Goal: Task Accomplishment & Management: Manage account settings

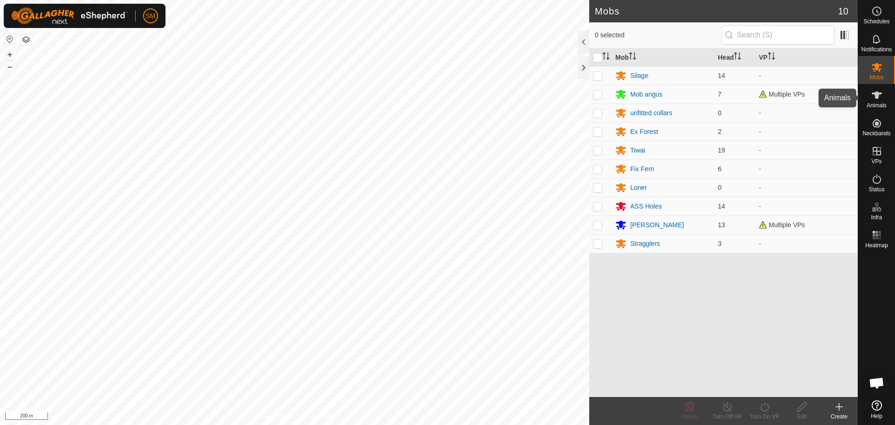
click at [872, 95] on icon at bounding box center [876, 94] width 11 height 11
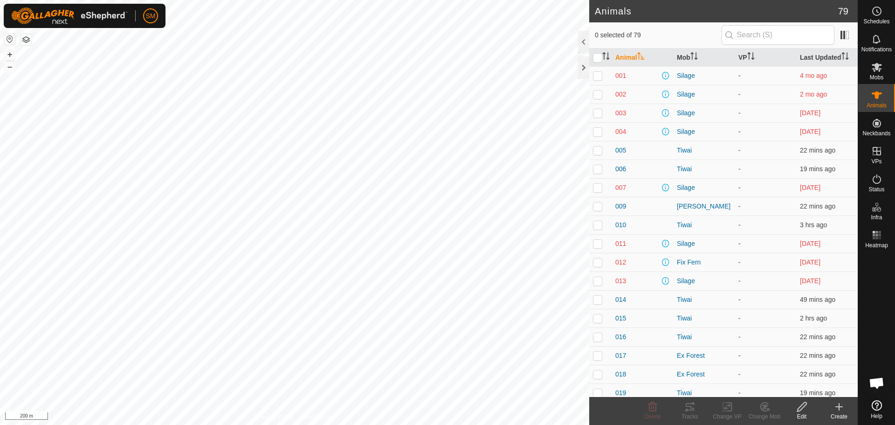
click at [843, 408] on icon at bounding box center [838, 406] width 11 height 11
click at [878, 63] on icon at bounding box center [876, 67] width 11 height 11
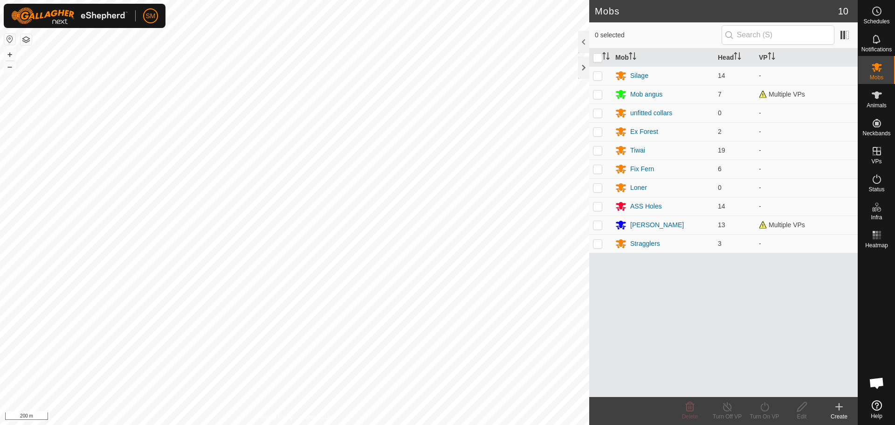
click at [835, 403] on icon at bounding box center [838, 406] width 11 height 11
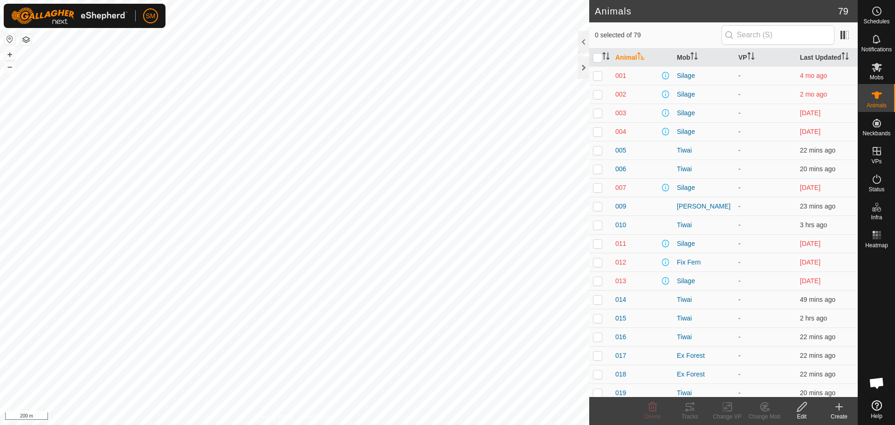
click at [639, 50] on th "Animal" at bounding box center [642, 57] width 62 height 18
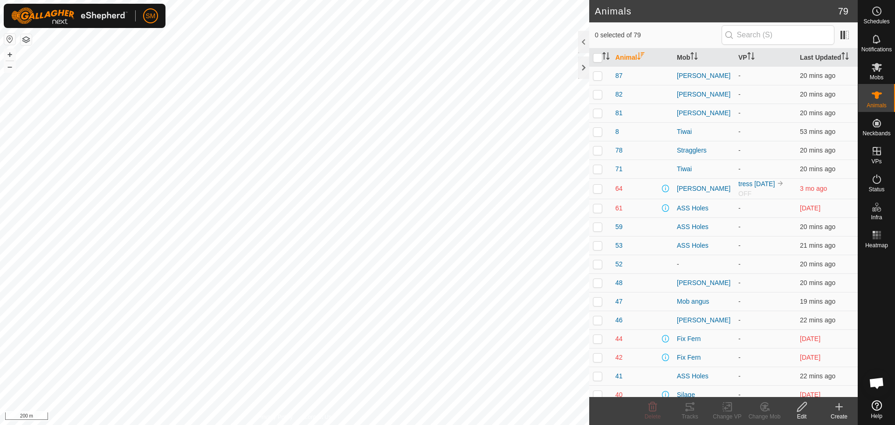
click at [639, 52] on icon "Activate to sort" at bounding box center [640, 55] width 7 height 7
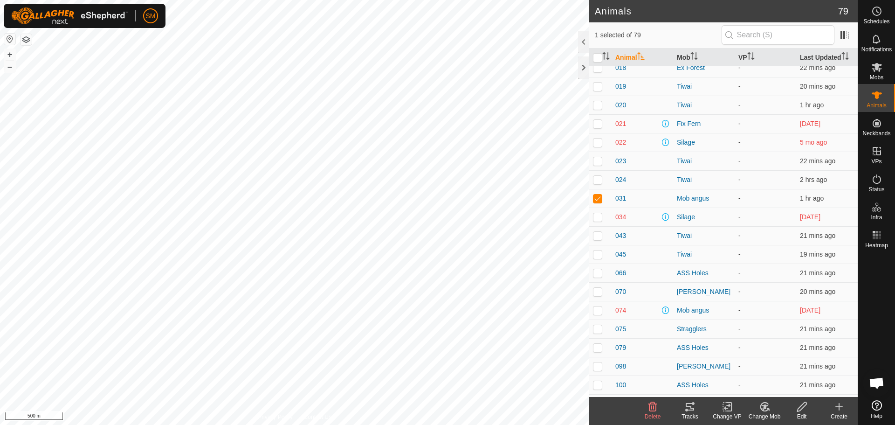
scroll to position [345, 0]
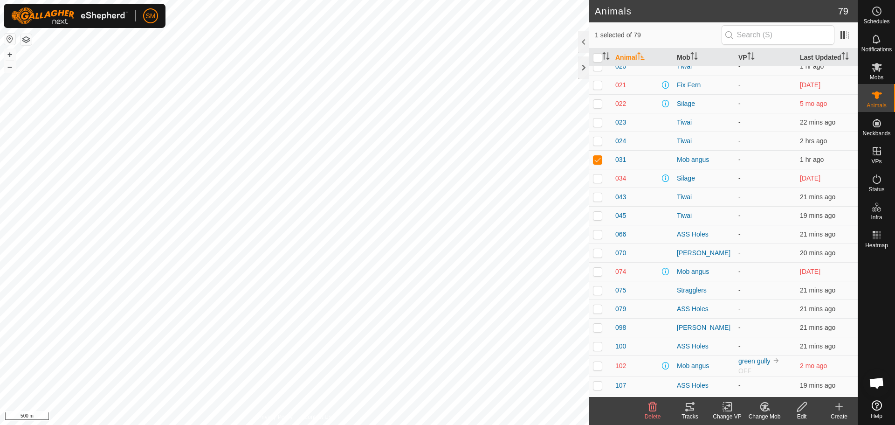
click at [839, 404] on icon at bounding box center [839, 406] width 0 height 7
click at [763, 409] on icon at bounding box center [762, 408] width 2 height 3
click at [780, 387] on link "Remove from Mob" at bounding box center [792, 386] width 92 height 19
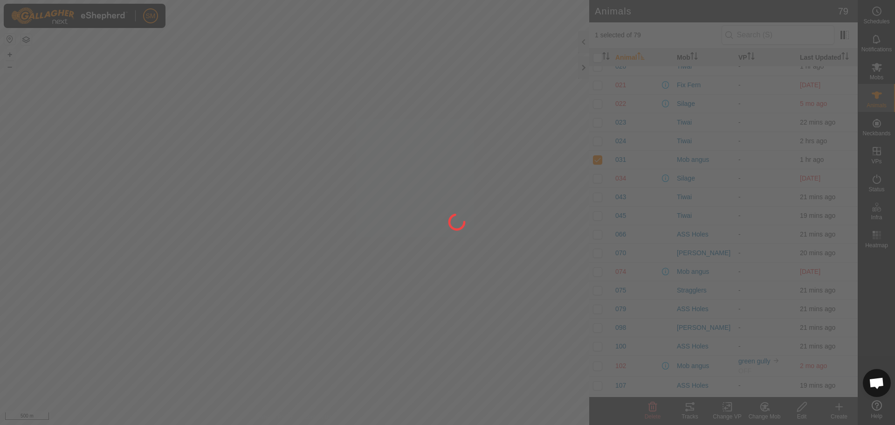
checkbox input "false"
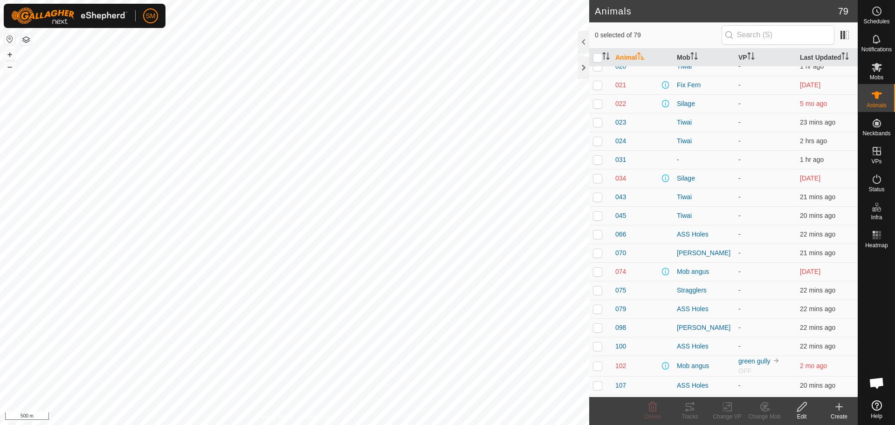
click at [833, 405] on icon at bounding box center [838, 406] width 11 height 11
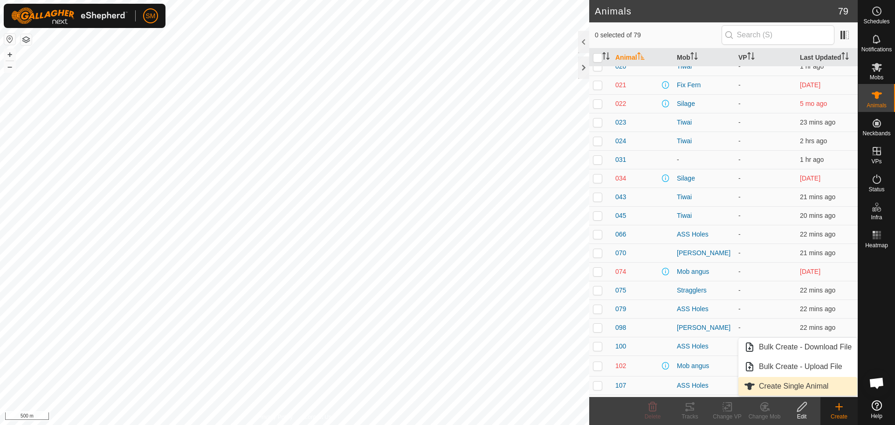
click at [787, 384] on link "Create Single Animal" at bounding box center [797, 386] width 119 height 19
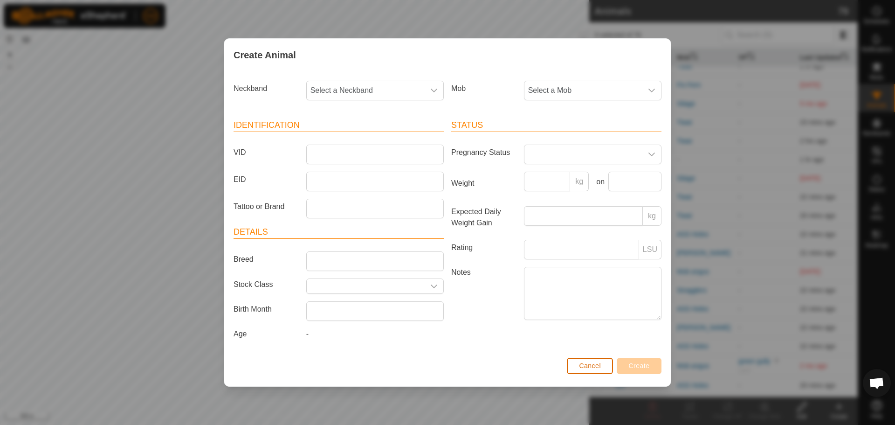
click at [587, 367] on span "Cancel" at bounding box center [590, 365] width 22 height 7
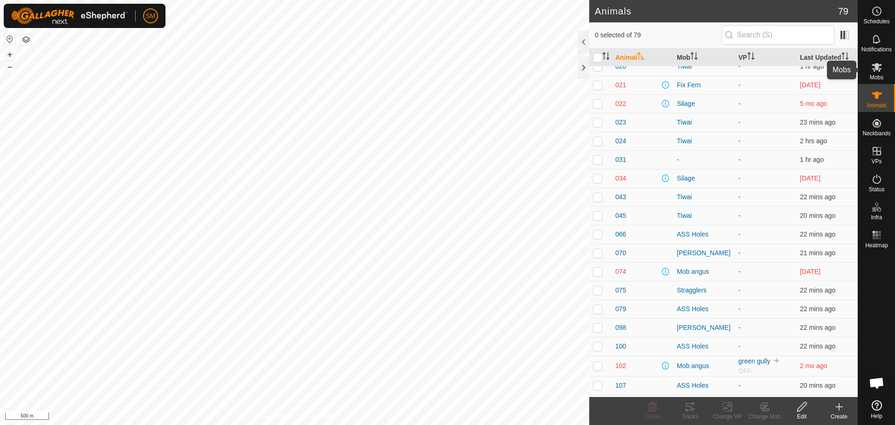
click at [871, 71] on icon at bounding box center [876, 67] width 11 height 11
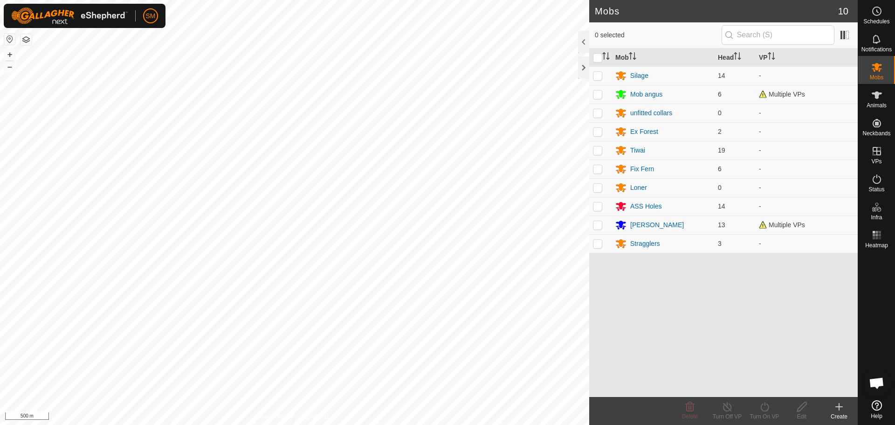
click at [833, 408] on create-svg-icon at bounding box center [838, 406] width 37 height 11
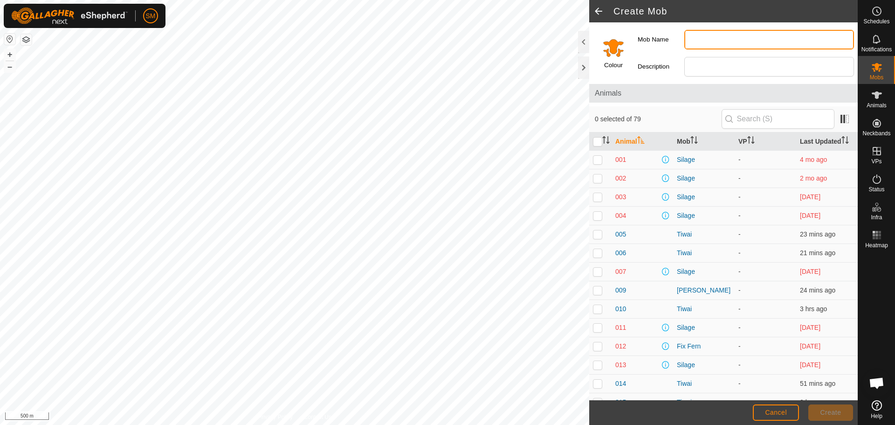
click at [701, 37] on input "Mob Name" at bounding box center [769, 40] width 170 height 20
type input "straggler 111"
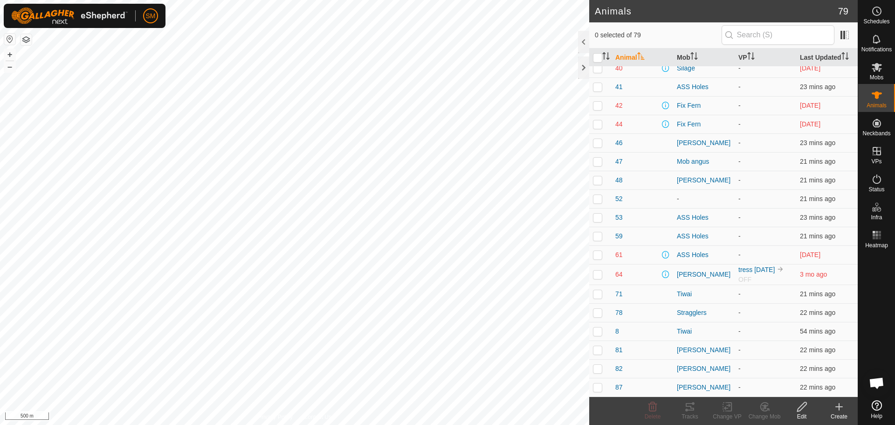
scroll to position [1173, 0]
checkbox input "true"
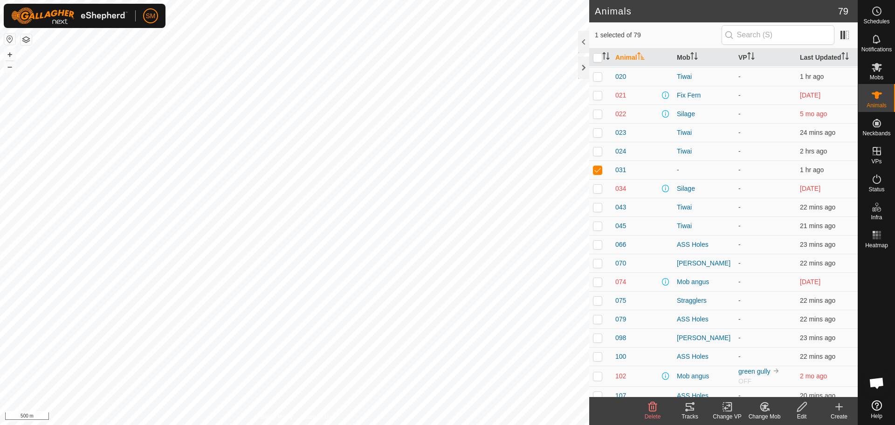
scroll to position [326, 0]
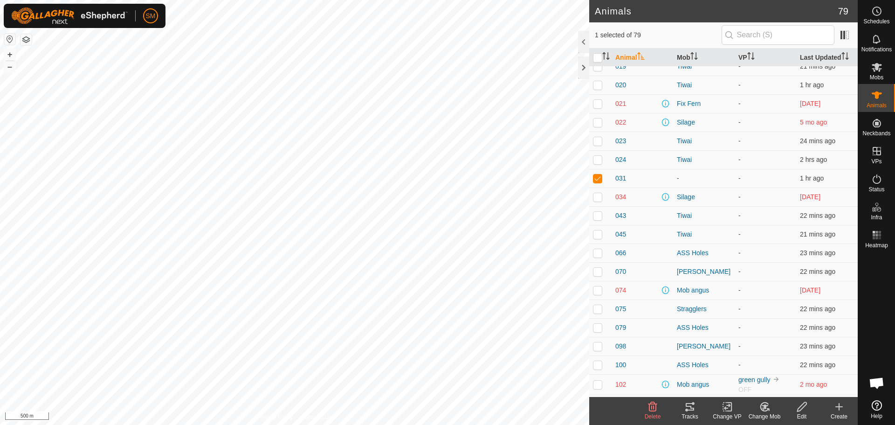
click at [760, 405] on icon at bounding box center [765, 406] width 12 height 11
click at [777, 367] on link "Choose Mob..." at bounding box center [792, 366] width 92 height 19
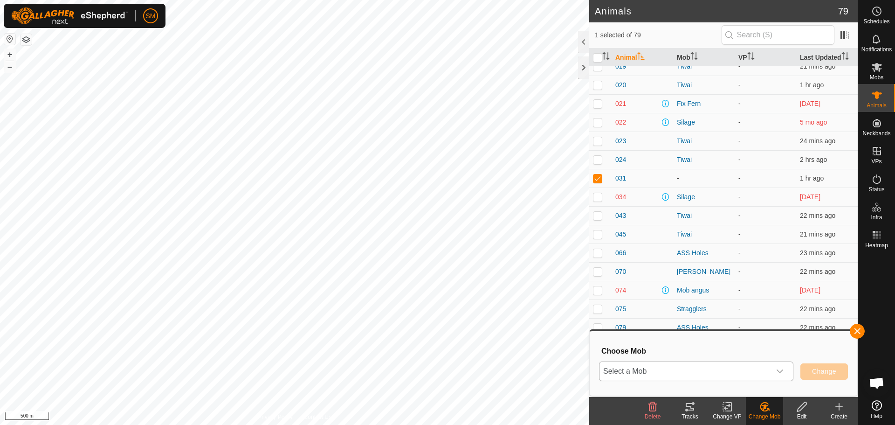
click at [778, 370] on icon "dropdown trigger" at bounding box center [779, 370] width 7 height 7
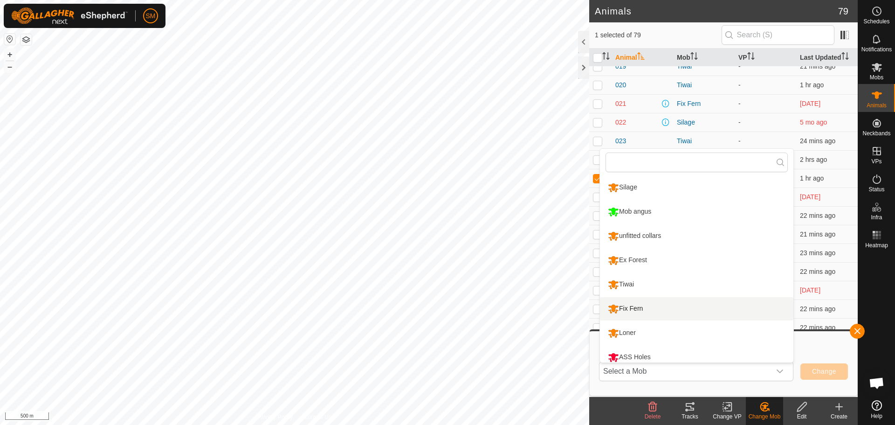
scroll to position [7, 0]
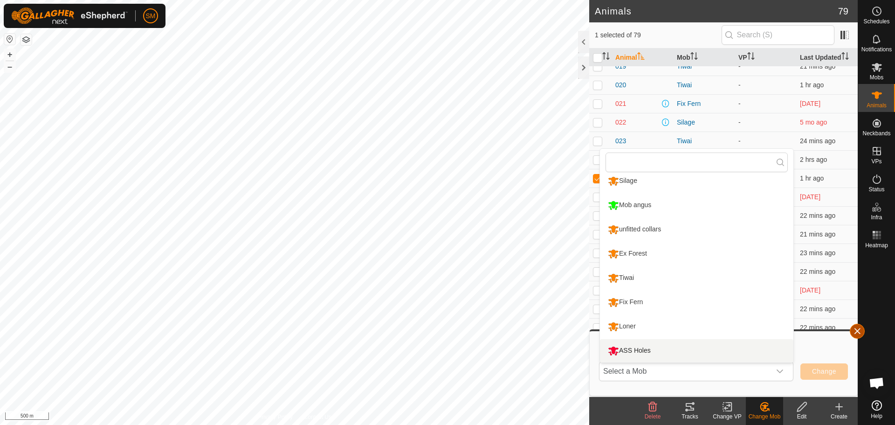
click at [857, 329] on button "button" at bounding box center [857, 330] width 15 height 15
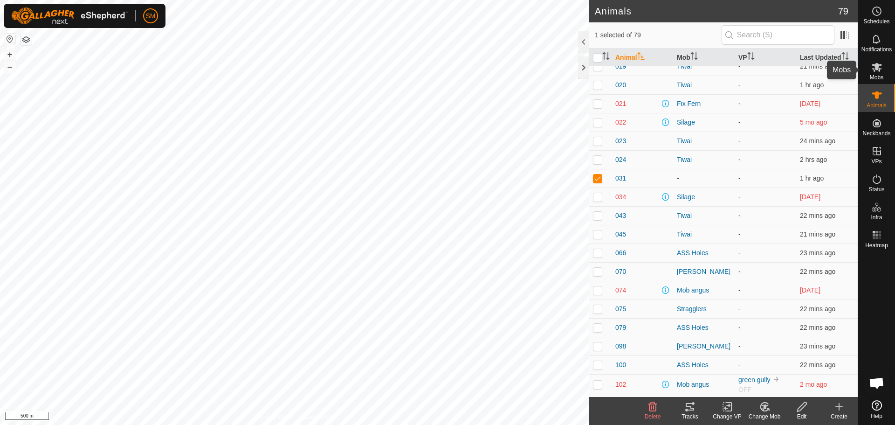
click at [881, 71] on icon at bounding box center [876, 67] width 11 height 11
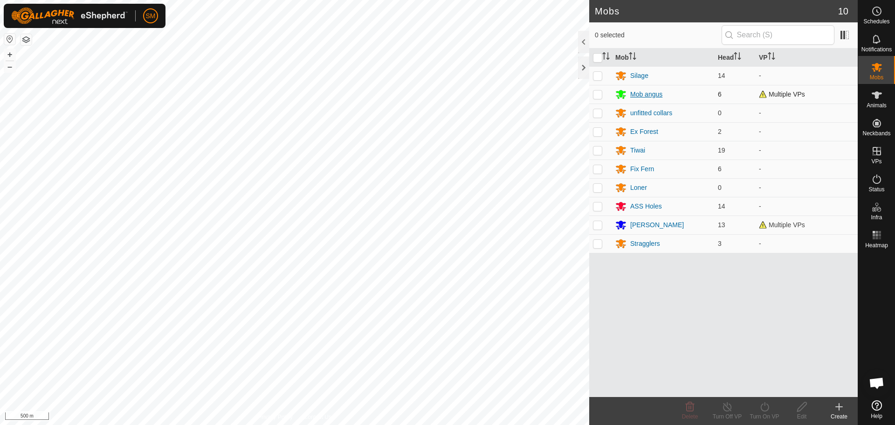
click at [663, 91] on div "Mob angus" at bounding box center [662, 94] width 95 height 11
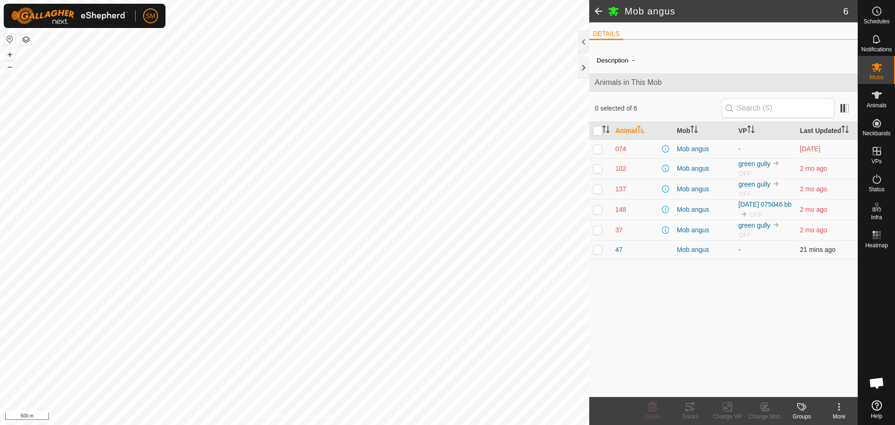
click at [597, 253] on p-checkbox at bounding box center [597, 249] width 9 height 7
checkbox input "false"
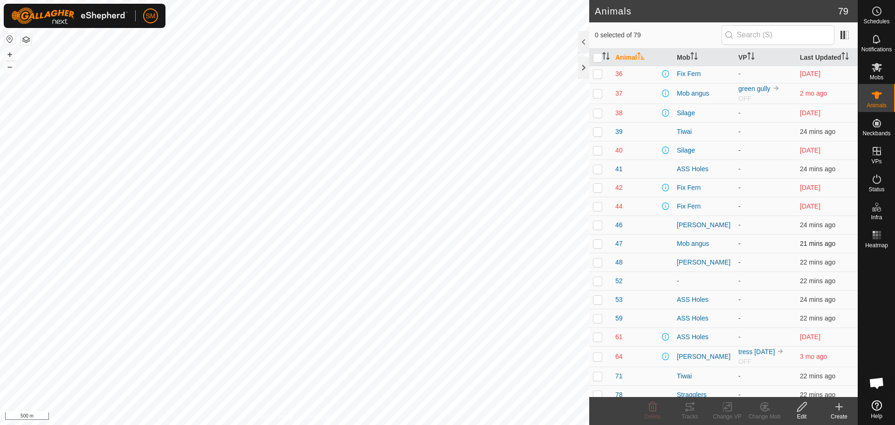
scroll to position [1173, 0]
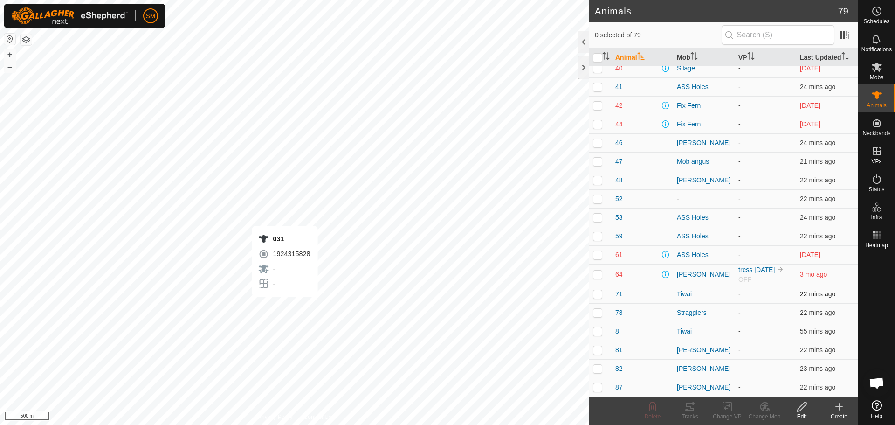
checkbox input "true"
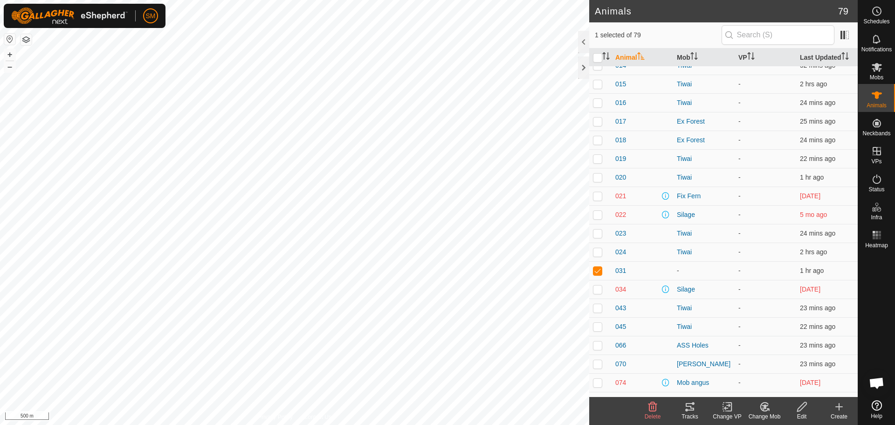
scroll to position [373, 0]
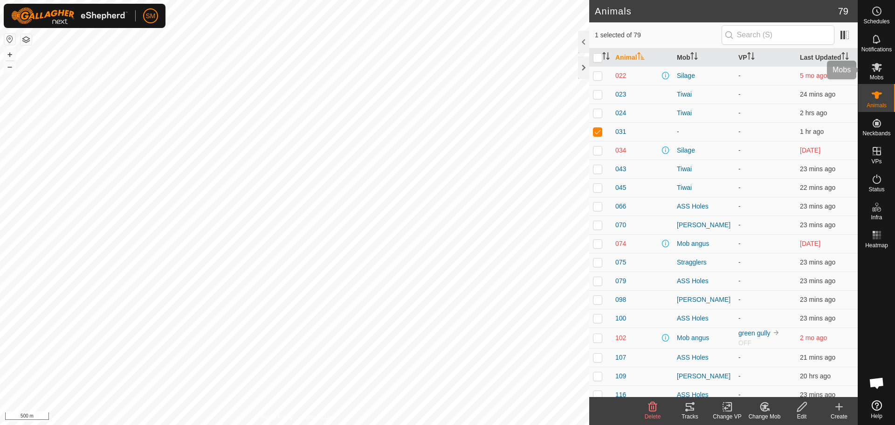
click at [882, 68] on icon at bounding box center [876, 67] width 11 height 11
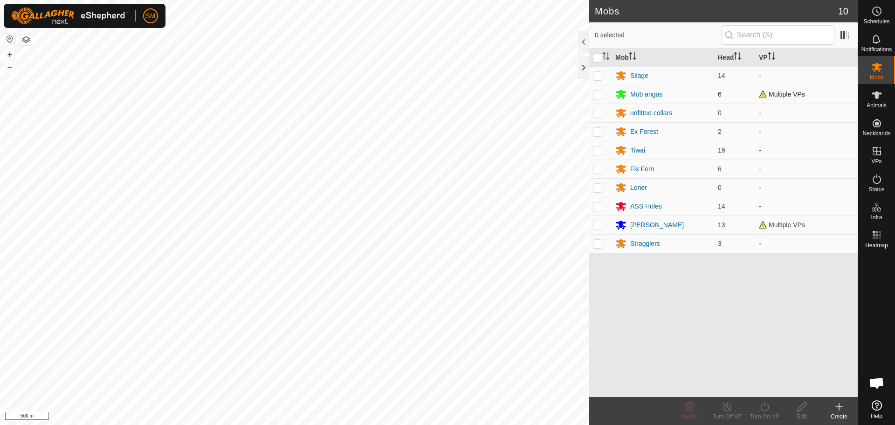
click at [593, 95] on p-checkbox at bounding box center [597, 93] width 9 height 7
click at [696, 409] on delete-svg-icon at bounding box center [689, 406] width 37 height 11
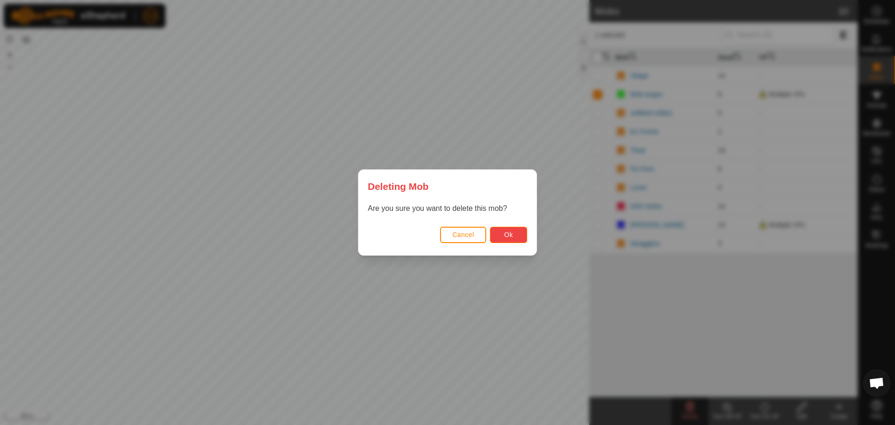
click at [513, 230] on button "Ok" at bounding box center [508, 234] width 37 height 16
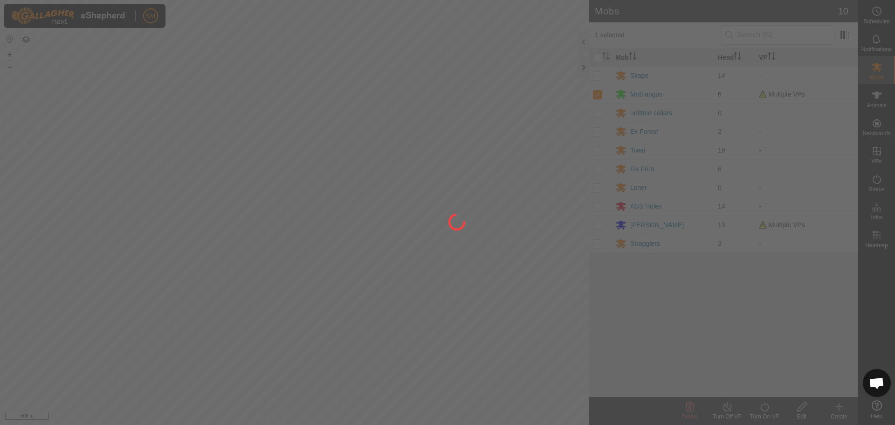
checkbox input "false"
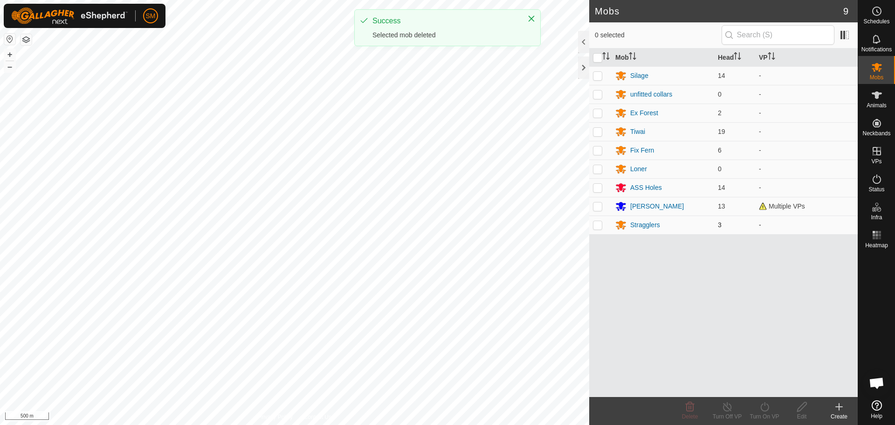
click at [599, 225] on p-checkbox at bounding box center [597, 224] width 9 height 7
checkbox input "true"
click at [596, 205] on p-checkbox at bounding box center [597, 205] width 9 height 7
checkbox input "true"
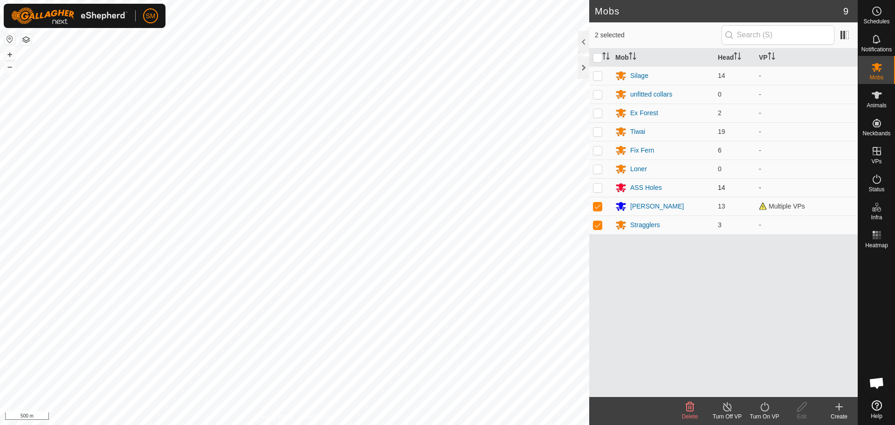
click at [596, 189] on p-checkbox at bounding box center [597, 187] width 9 height 7
checkbox input "true"
click at [598, 166] on p-checkbox at bounding box center [597, 168] width 9 height 7
checkbox input "true"
click at [599, 188] on p-checkbox at bounding box center [597, 187] width 9 height 7
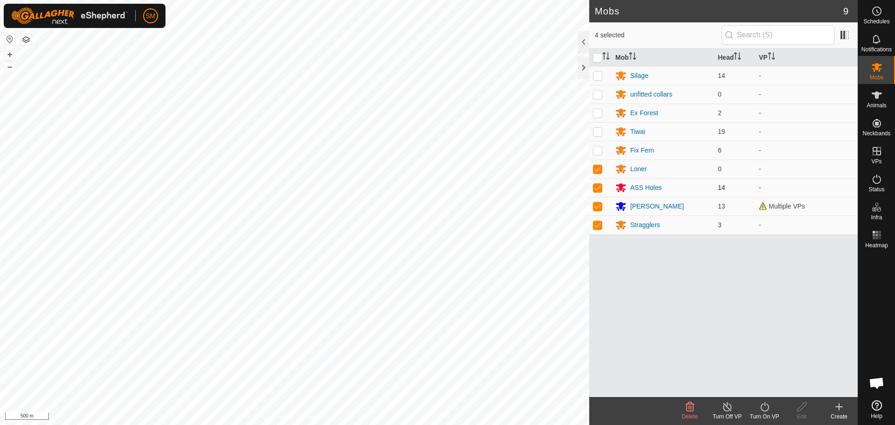
checkbox input "false"
click at [599, 206] on p-checkbox at bounding box center [597, 205] width 9 height 7
checkbox input "false"
click at [599, 225] on p-checkbox at bounding box center [597, 224] width 9 height 7
checkbox input "false"
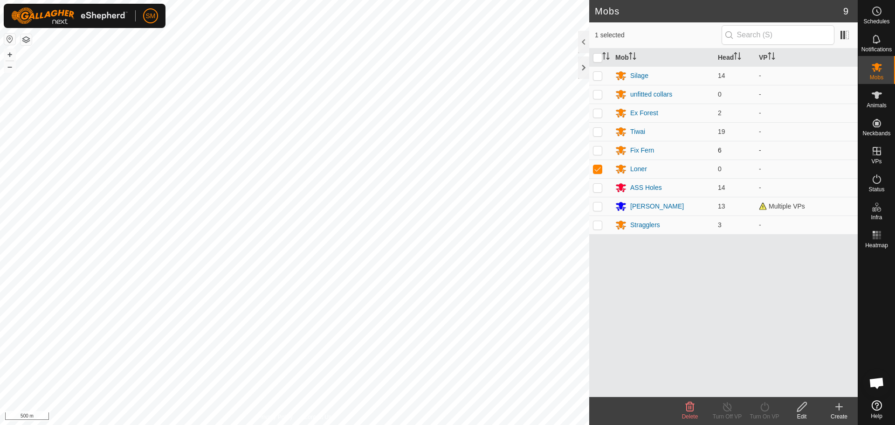
click at [597, 147] on p-checkbox at bounding box center [597, 149] width 9 height 7
checkbox input "true"
click at [597, 131] on p-checkbox at bounding box center [597, 131] width 9 height 7
checkbox input "true"
click at [596, 111] on p-checkbox at bounding box center [597, 112] width 9 height 7
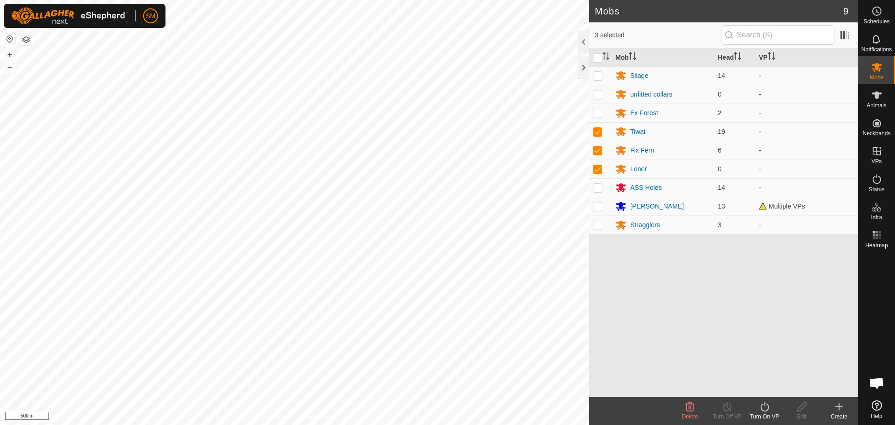
checkbox input "true"
click at [599, 91] on p-checkbox at bounding box center [597, 93] width 9 height 7
checkbox input "true"
click at [594, 75] on p-checkbox at bounding box center [597, 75] width 9 height 7
click at [693, 405] on icon at bounding box center [690, 406] width 9 height 9
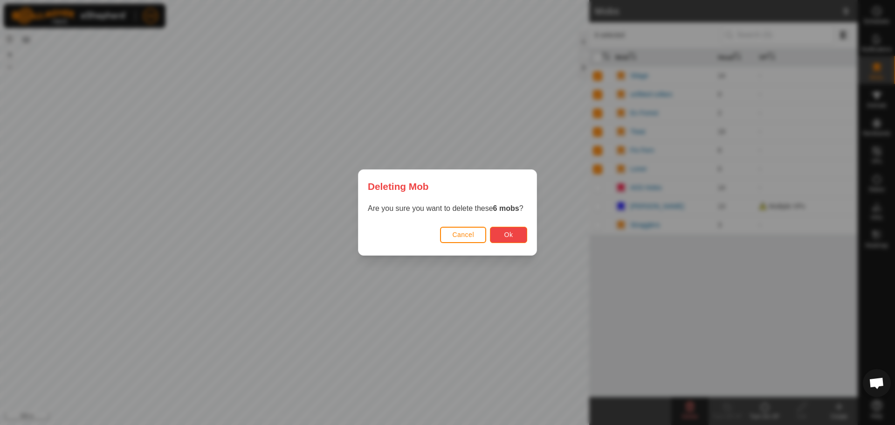
click at [497, 231] on button "Ok" at bounding box center [508, 234] width 37 height 16
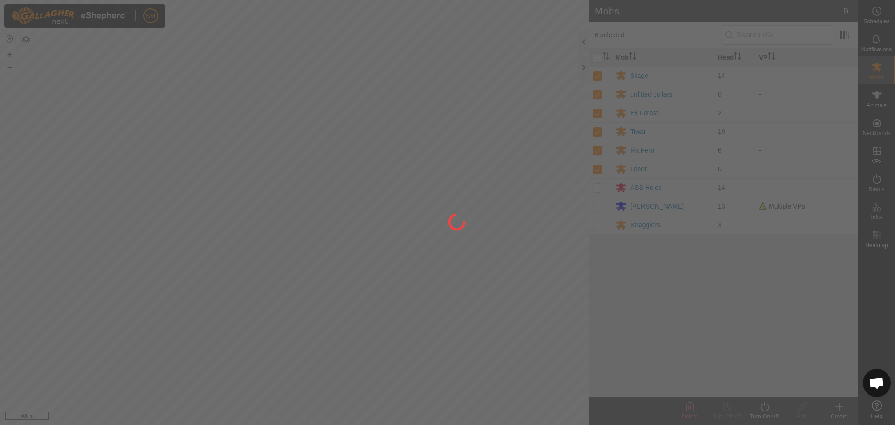
checkbox input "false"
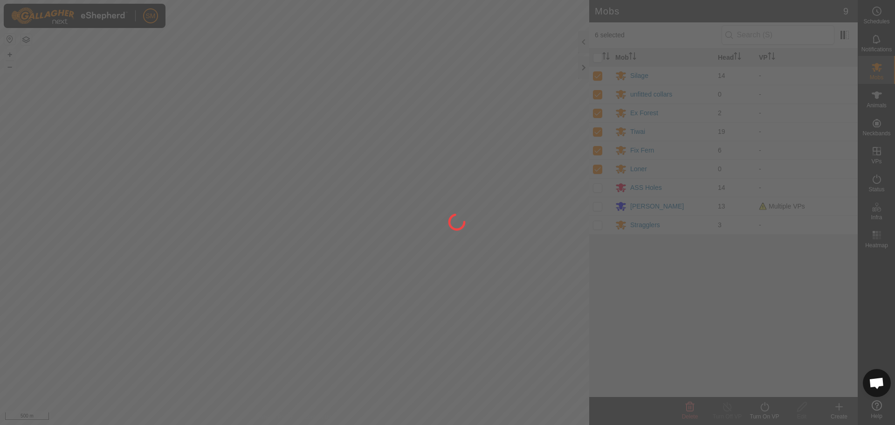
checkbox input "false"
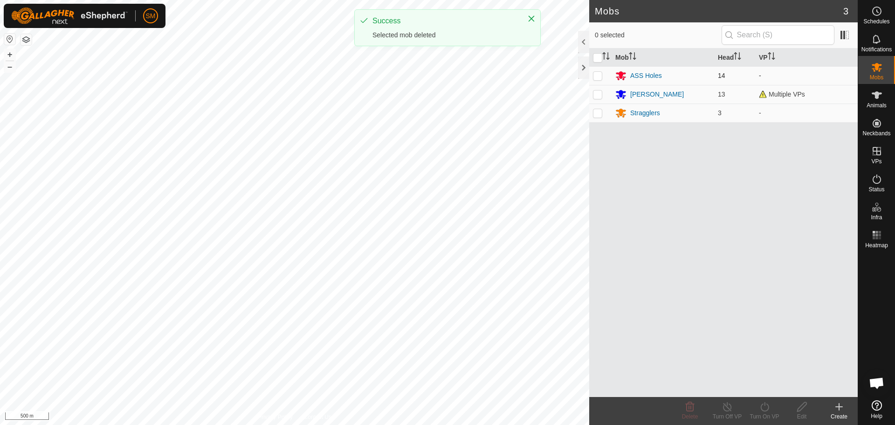
click at [597, 74] on p-checkbox at bounding box center [597, 75] width 9 height 7
checkbox input "true"
click at [598, 94] on p-checkbox at bounding box center [597, 93] width 9 height 7
checkbox input "true"
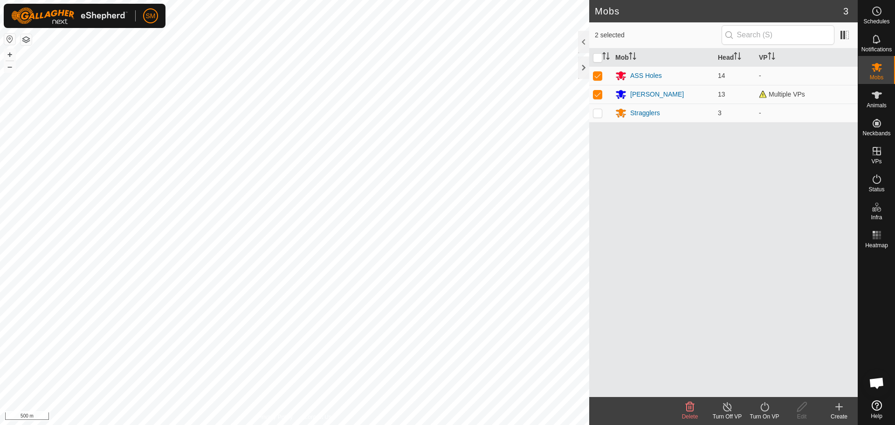
click at [690, 405] on icon at bounding box center [689, 406] width 11 height 11
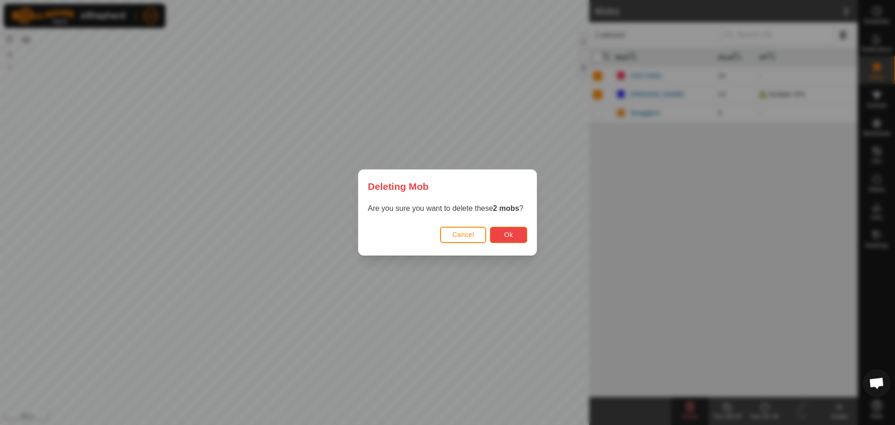
click at [505, 238] on span "Ok" at bounding box center [508, 234] width 9 height 7
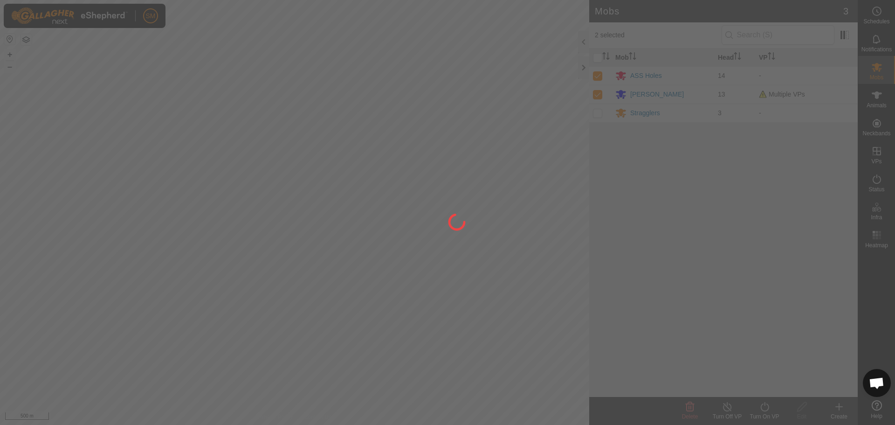
checkbox input "false"
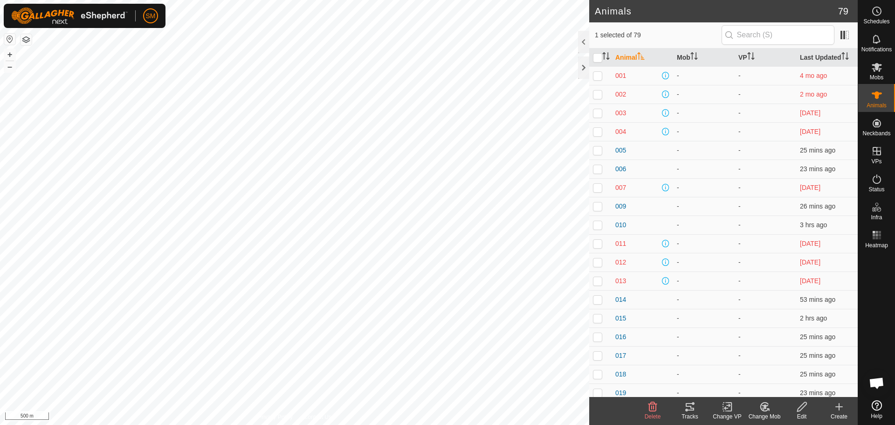
click at [842, 409] on icon at bounding box center [838, 406] width 11 height 11
click at [843, 407] on icon at bounding box center [838, 406] width 11 height 11
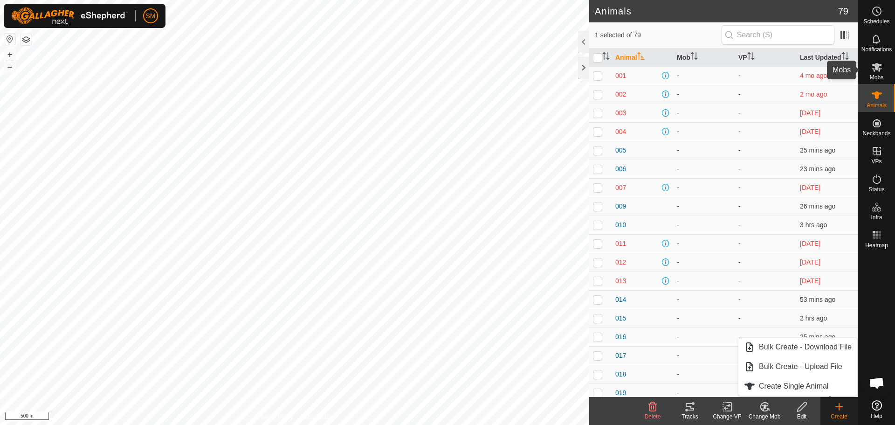
click at [882, 64] on es-mob-svg-icon at bounding box center [876, 67] width 17 height 15
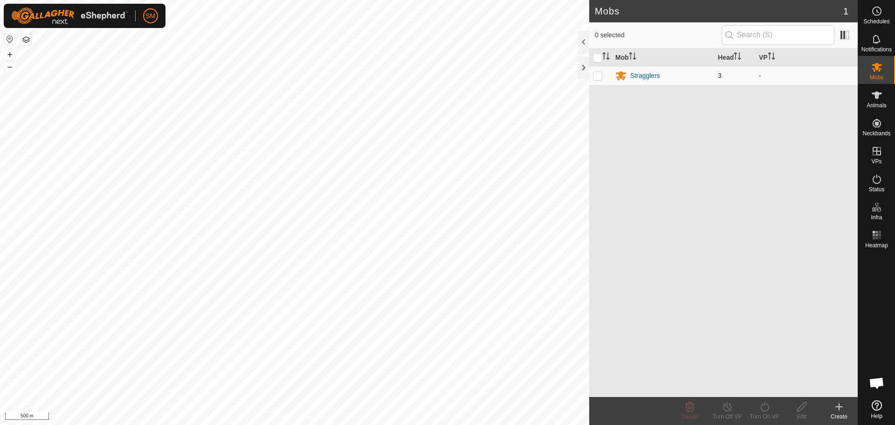
click at [602, 75] on p-checkbox at bounding box center [597, 75] width 9 height 7
checkbox input "true"
click at [596, 75] on p-checkbox at bounding box center [597, 75] width 9 height 7
checkbox input "false"
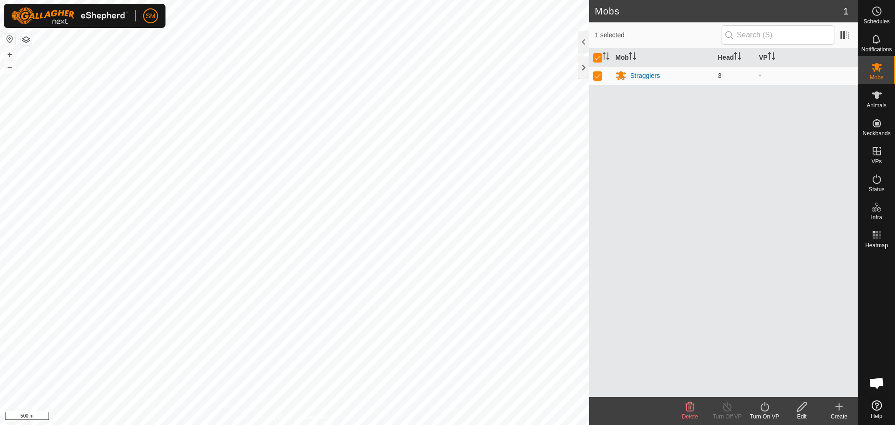
checkbox input "false"
click at [881, 95] on icon at bounding box center [876, 94] width 11 height 11
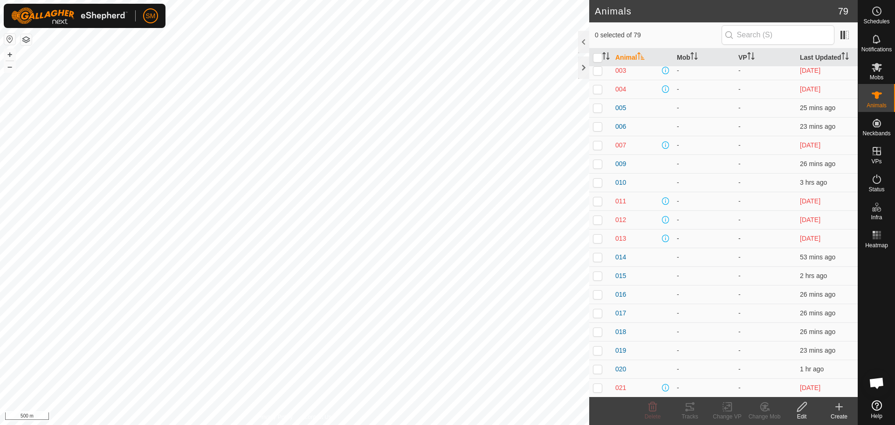
scroll to position [93, 0]
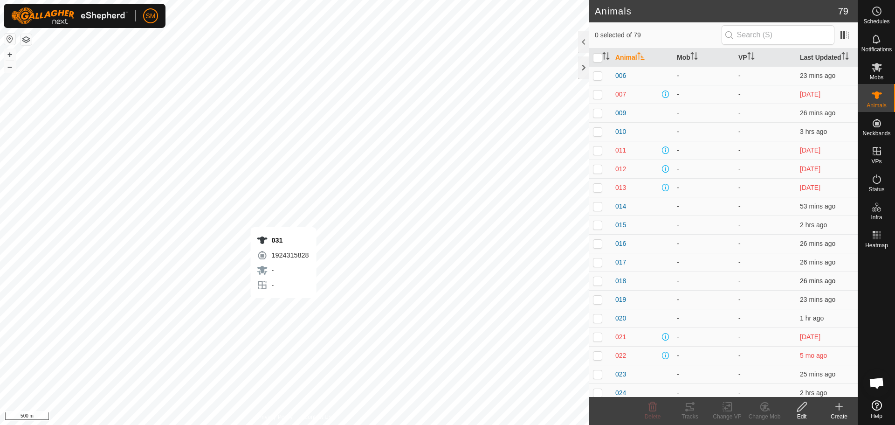
checkbox input "true"
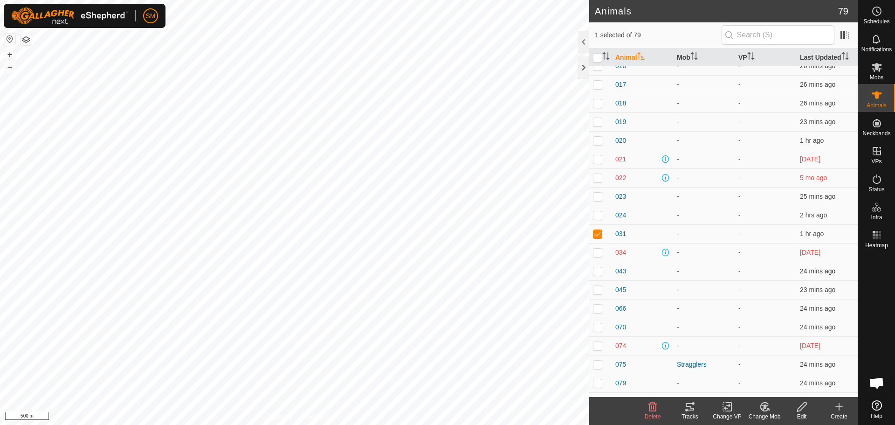
scroll to position [280, 0]
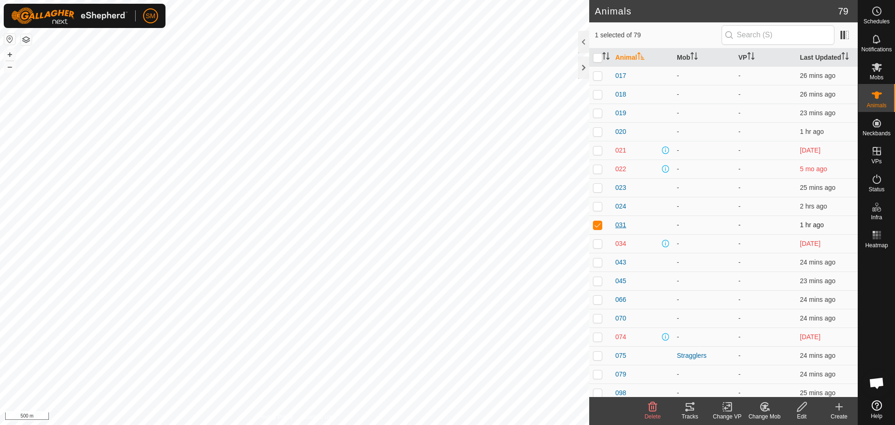
click at [619, 223] on span "031" at bounding box center [620, 225] width 11 height 10
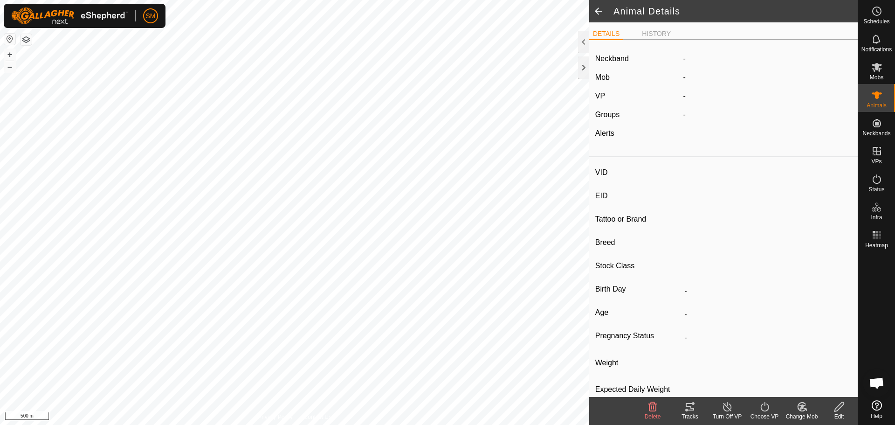
type input "031"
type input "-"
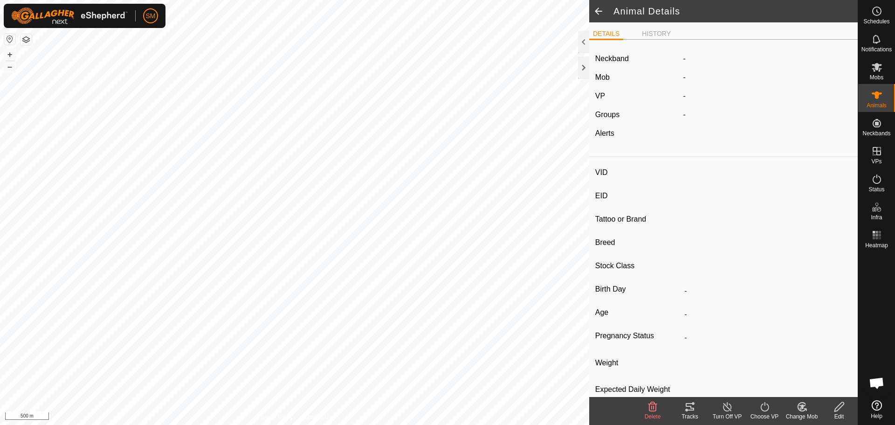
type input "0 kg"
type input "-"
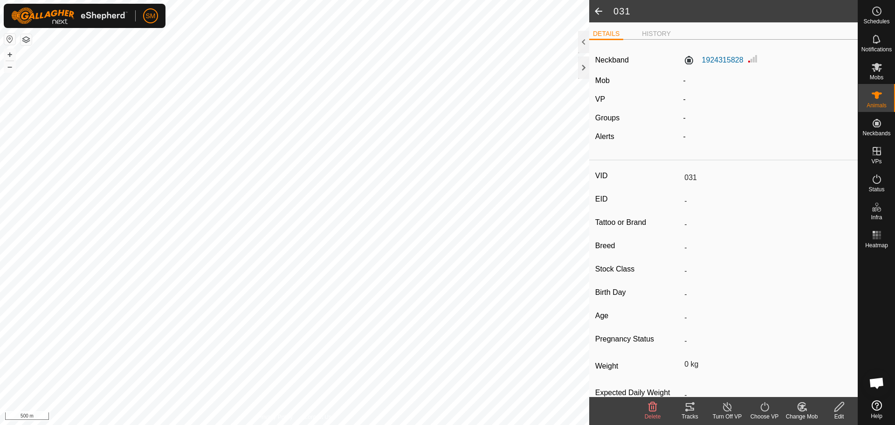
click at [602, 77] on label "Mob" at bounding box center [602, 80] width 14 height 8
click at [584, 69] on div at bounding box center [583, 67] width 11 height 22
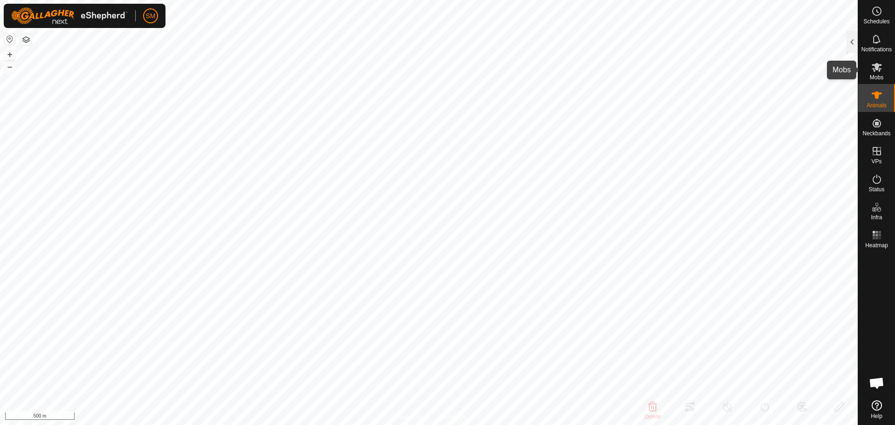
click at [876, 61] on es-mob-svg-icon at bounding box center [876, 67] width 17 height 15
click at [848, 40] on div at bounding box center [851, 42] width 11 height 22
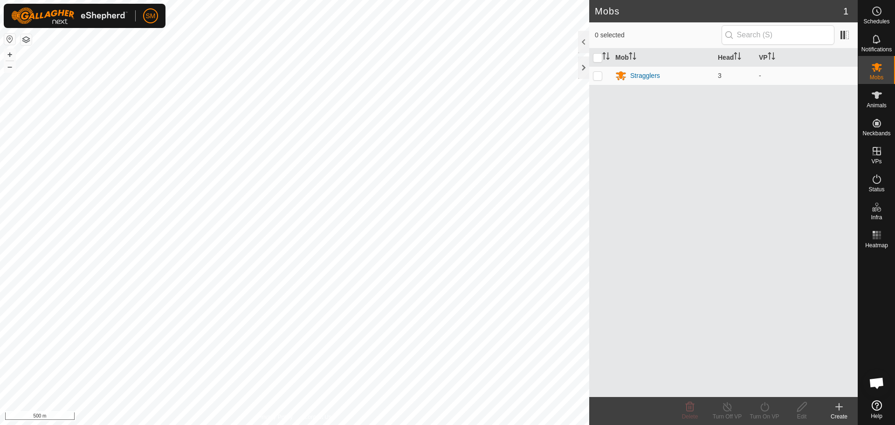
click at [837, 408] on icon at bounding box center [838, 406] width 11 height 11
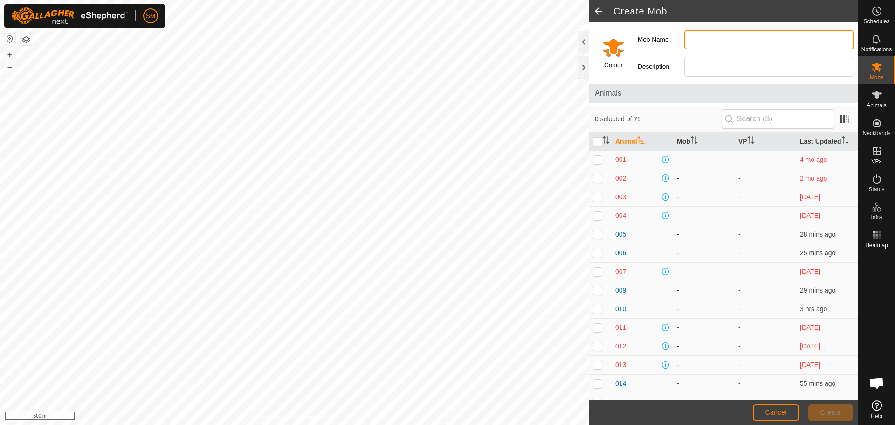
click at [692, 30] on input "Mob Name" at bounding box center [769, 40] width 170 height 20
type input "Stragglers"
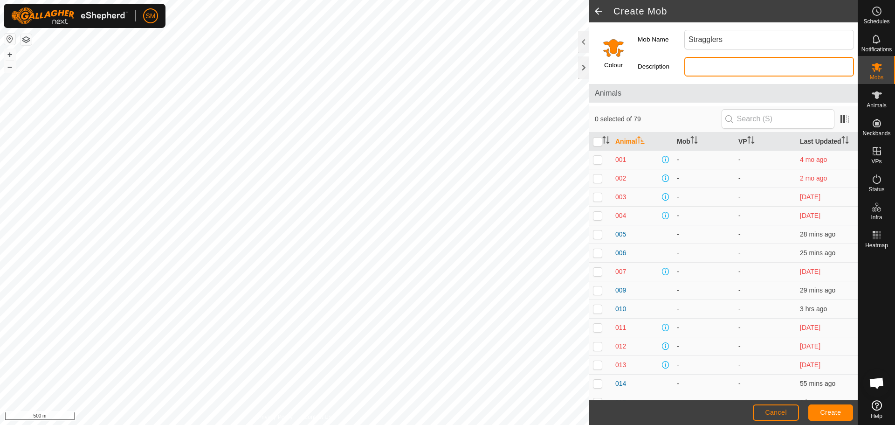
click at [699, 68] on input "Description" at bounding box center [769, 67] width 170 height 20
type input "MA cows"
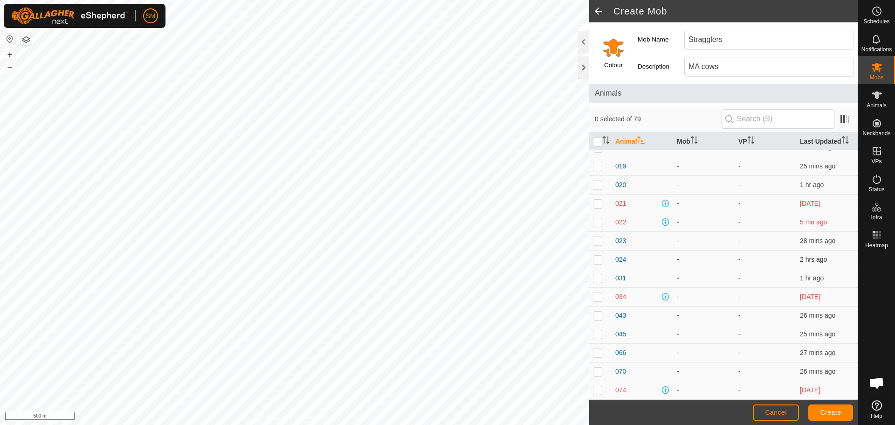
scroll to position [326, 0]
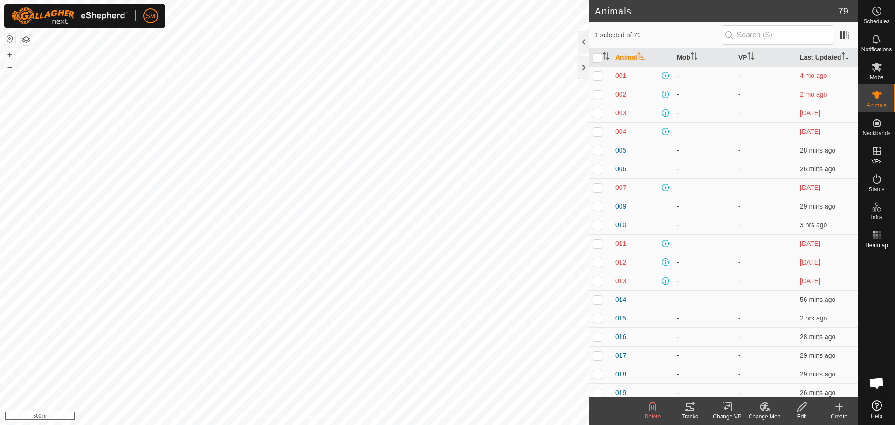
checkbox input "false"
click at [830, 405] on create-svg-icon at bounding box center [838, 406] width 37 height 11
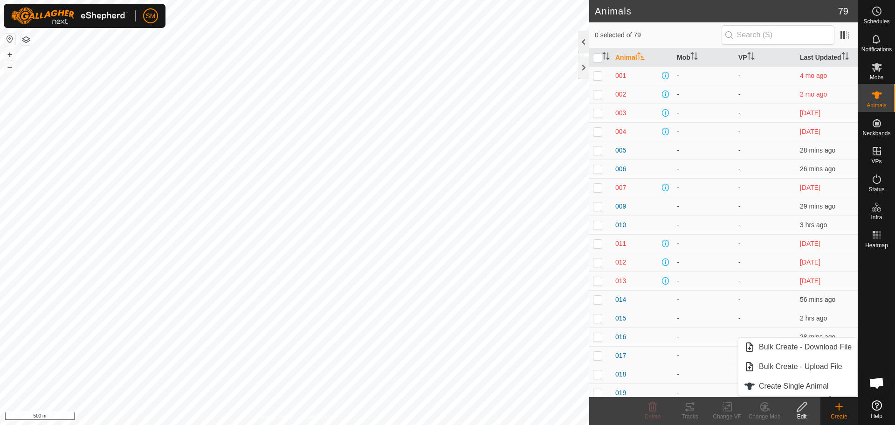
click at [585, 44] on div at bounding box center [583, 42] width 11 height 22
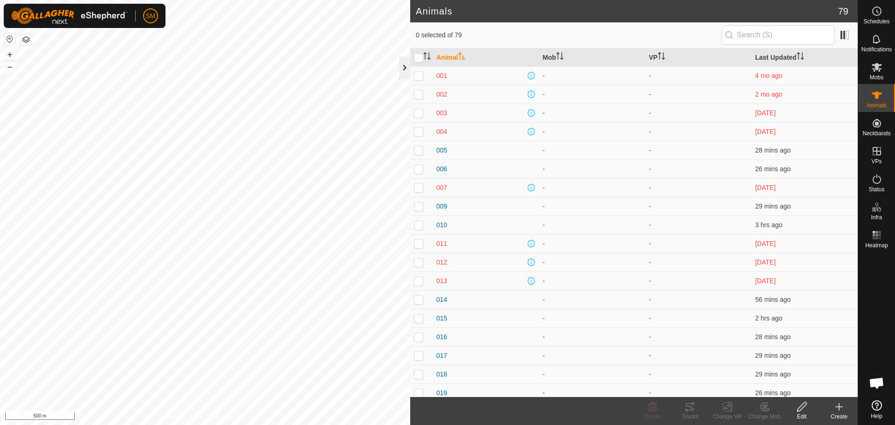
click at [403, 65] on div at bounding box center [404, 67] width 11 height 22
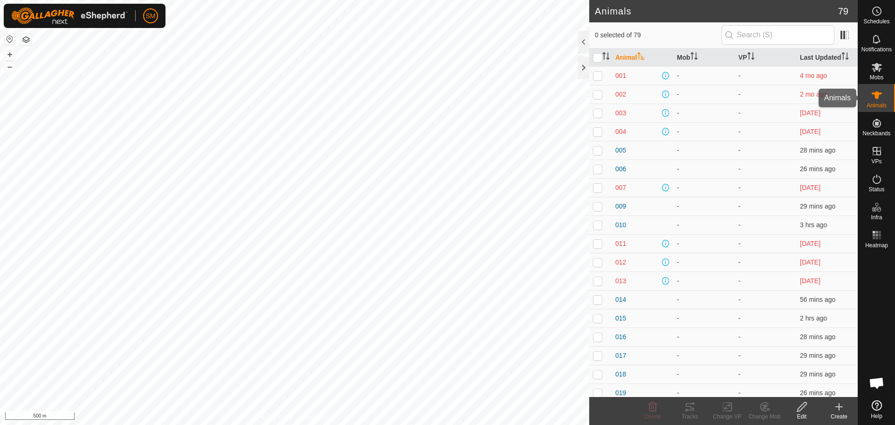
click at [881, 96] on icon at bounding box center [876, 94] width 11 height 11
click at [868, 61] on es-mob-svg-icon at bounding box center [876, 67] width 17 height 15
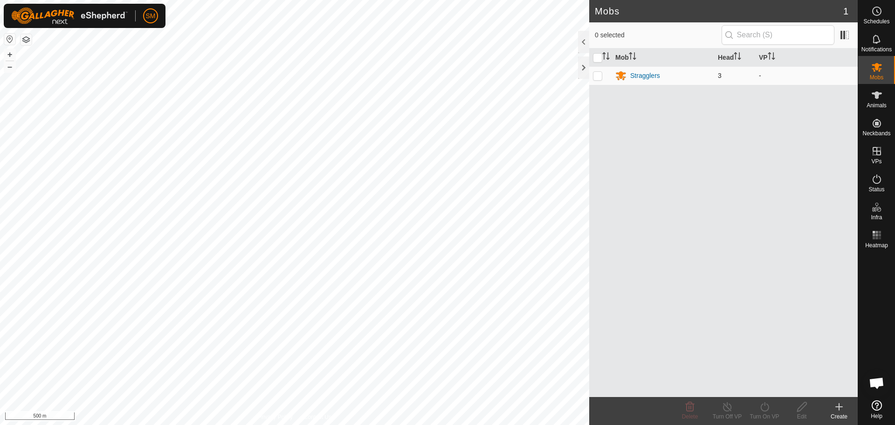
click at [597, 75] on p-checkbox at bounding box center [597, 75] width 9 height 7
checkbox input "true"
click at [719, 75] on span "3" at bounding box center [720, 75] width 4 height 7
click at [654, 74] on div "Stragglers" at bounding box center [645, 76] width 30 height 10
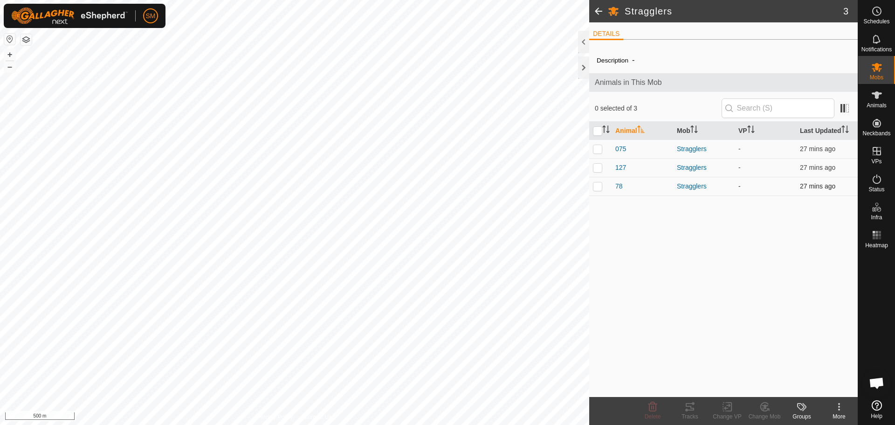
click at [598, 186] on p-checkbox at bounding box center [597, 185] width 9 height 7
checkbox input "true"
click at [593, 164] on p-checkbox at bounding box center [597, 167] width 9 height 7
checkbox input "true"
click at [598, 152] on td at bounding box center [600, 148] width 22 height 19
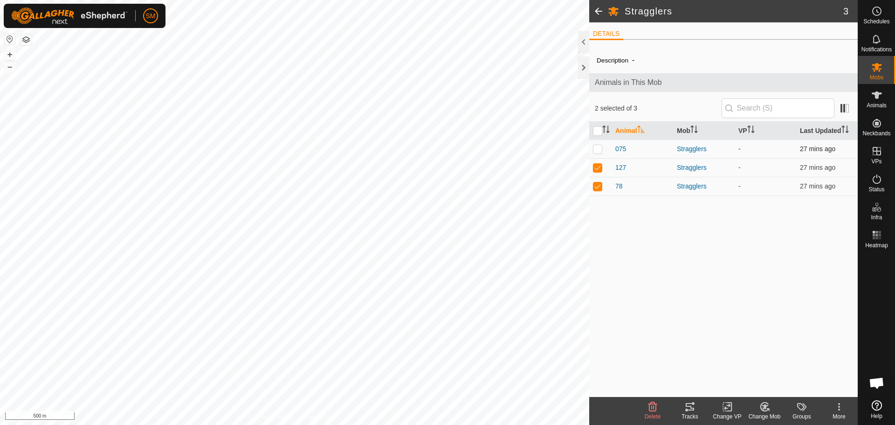
checkbox input "true"
click at [654, 409] on icon at bounding box center [652, 406] width 9 height 9
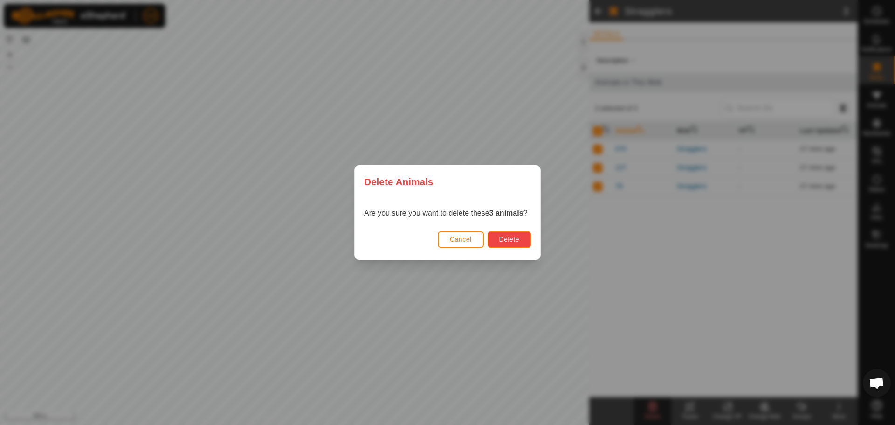
click at [516, 236] on span "Delete" at bounding box center [509, 238] width 20 height 7
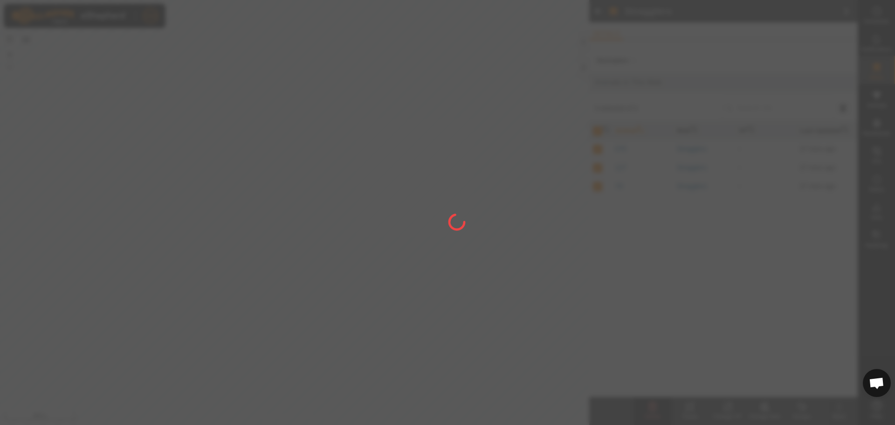
checkbox input "false"
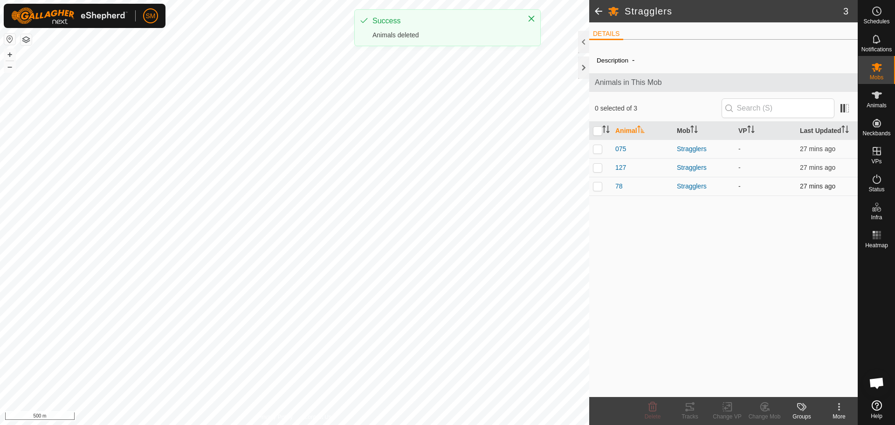
click at [606, 186] on td at bounding box center [600, 186] width 22 height 19
checkbox input "true"
click at [593, 165] on p-checkbox at bounding box center [597, 167] width 9 height 7
checkbox input "true"
click at [597, 147] on p-checkbox at bounding box center [597, 148] width 9 height 7
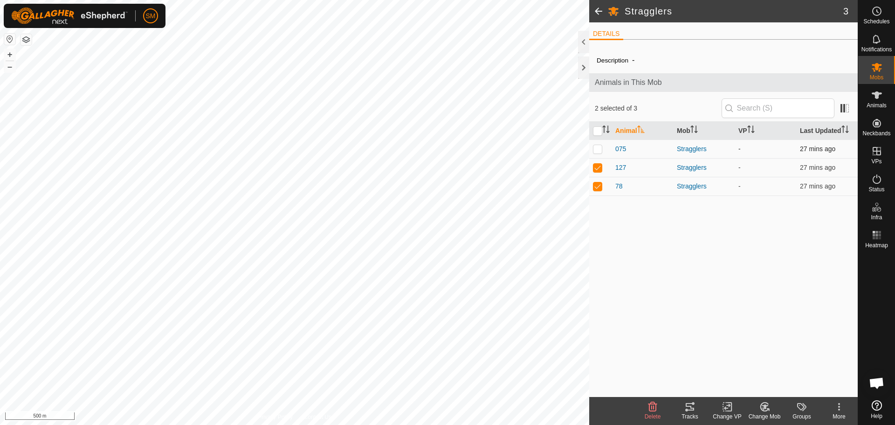
checkbox input "true"
click at [656, 406] on icon at bounding box center [652, 406] width 9 height 9
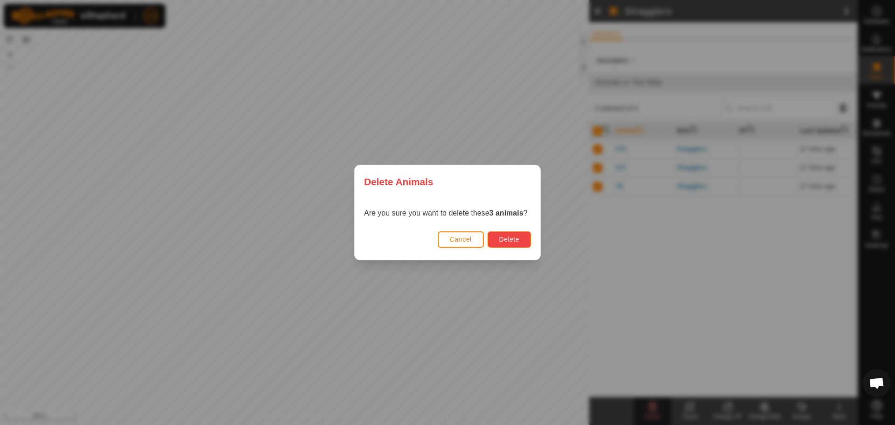
click at [511, 236] on span "Delete" at bounding box center [509, 238] width 20 height 7
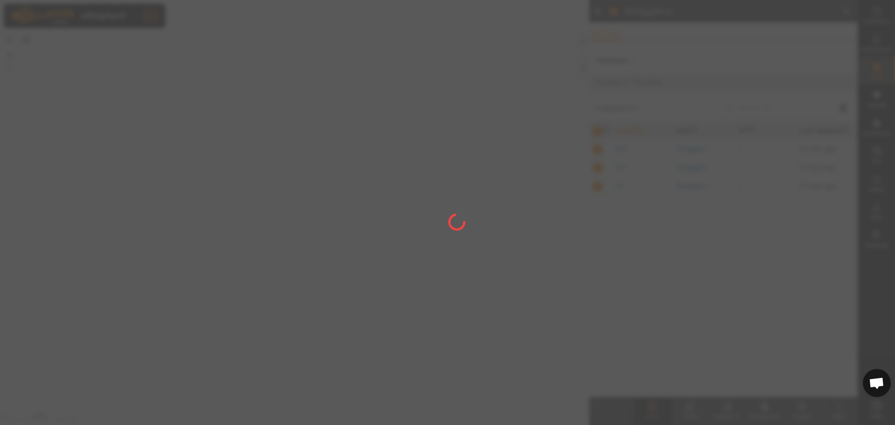
checkbox input "false"
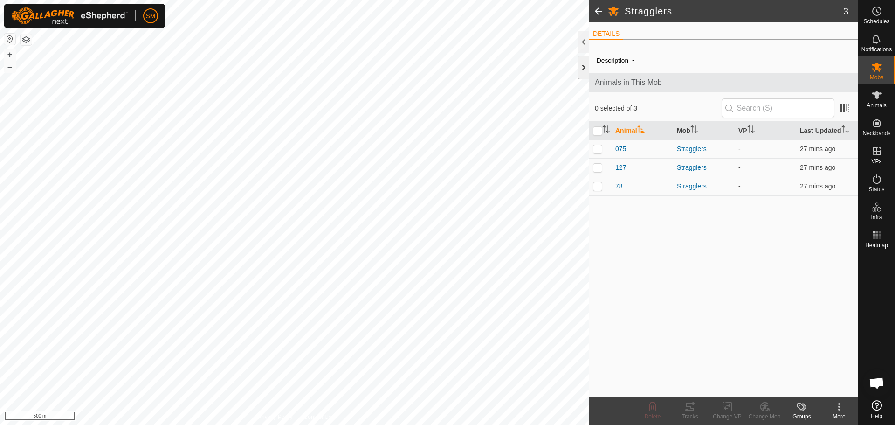
click at [585, 69] on div at bounding box center [583, 67] width 11 height 22
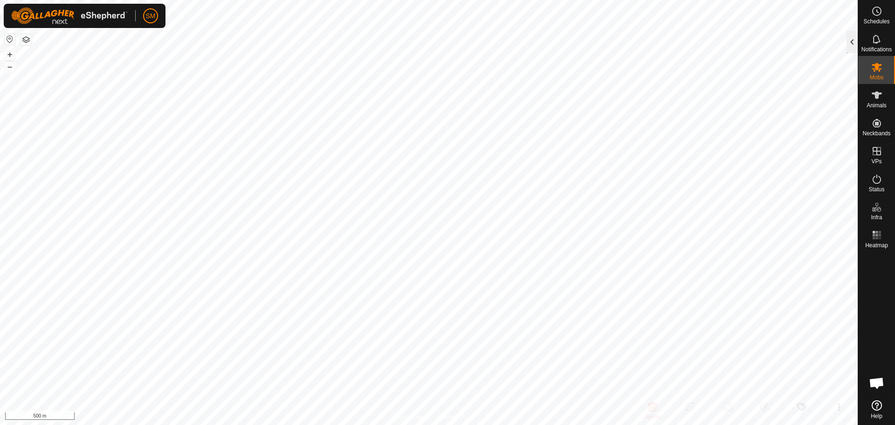
click at [854, 42] on div at bounding box center [851, 42] width 11 height 22
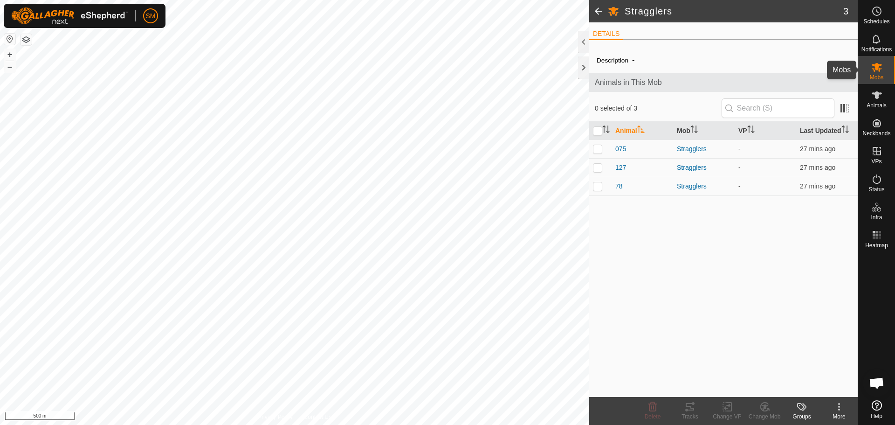
click at [868, 69] on es-mob-svg-icon at bounding box center [876, 67] width 17 height 15
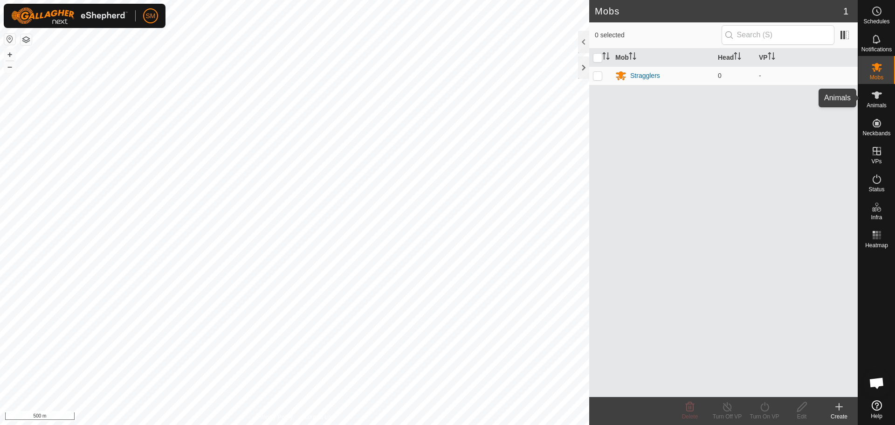
click at [876, 101] on es-animals-svg-icon at bounding box center [876, 95] width 17 height 15
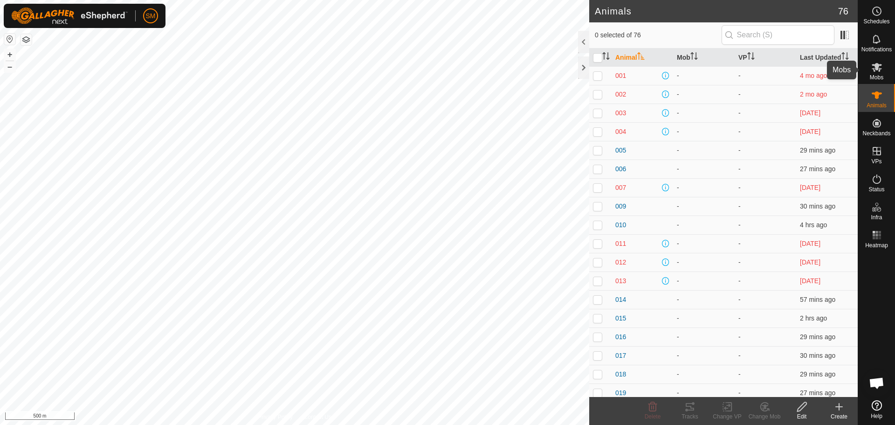
click at [874, 72] on icon at bounding box center [876, 67] width 11 height 11
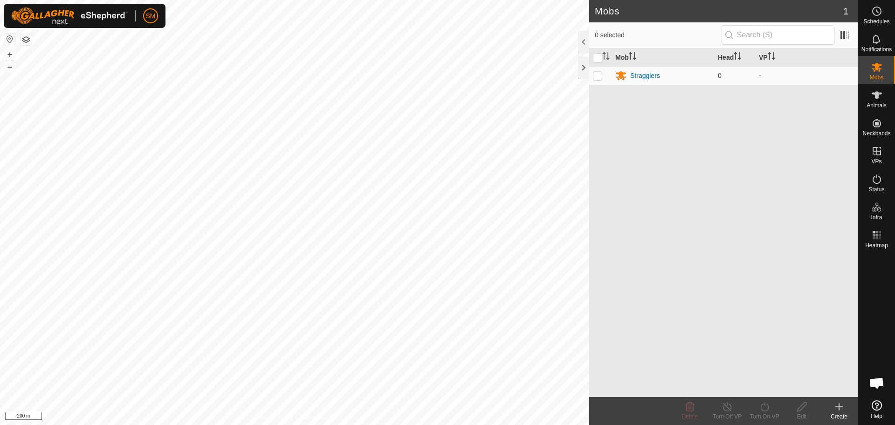
click at [837, 407] on icon at bounding box center [838, 406] width 11 height 11
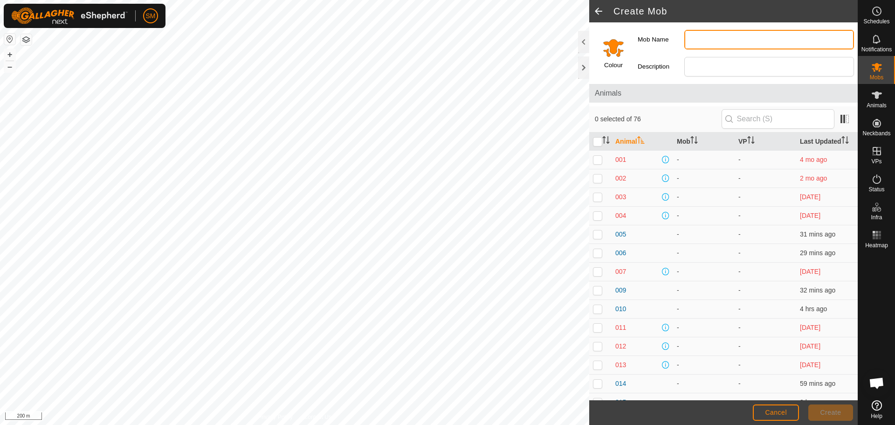
click at [701, 39] on input "Mob Name" at bounding box center [769, 40] width 170 height 20
type input "Stragglers"
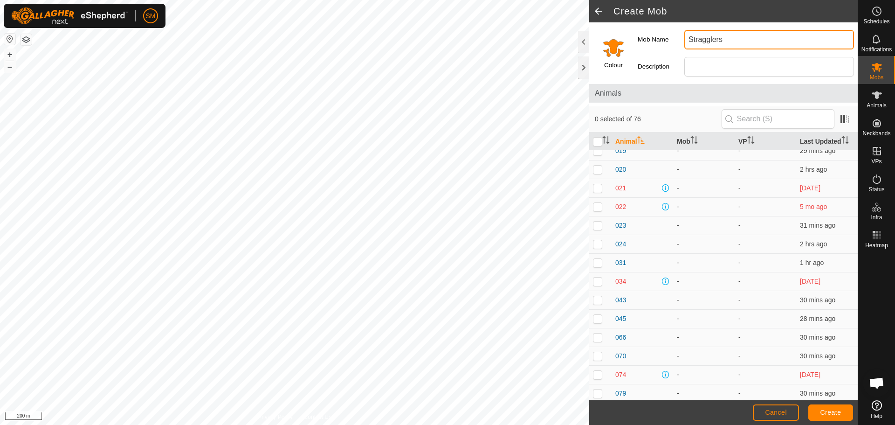
scroll to position [326, 0]
click at [596, 263] on p-checkbox at bounding box center [597, 261] width 9 height 7
checkbox input "true"
click at [831, 410] on span "Create" at bounding box center [830, 411] width 21 height 7
click at [754, 38] on input "Stragglers" at bounding box center [769, 40] width 170 height 20
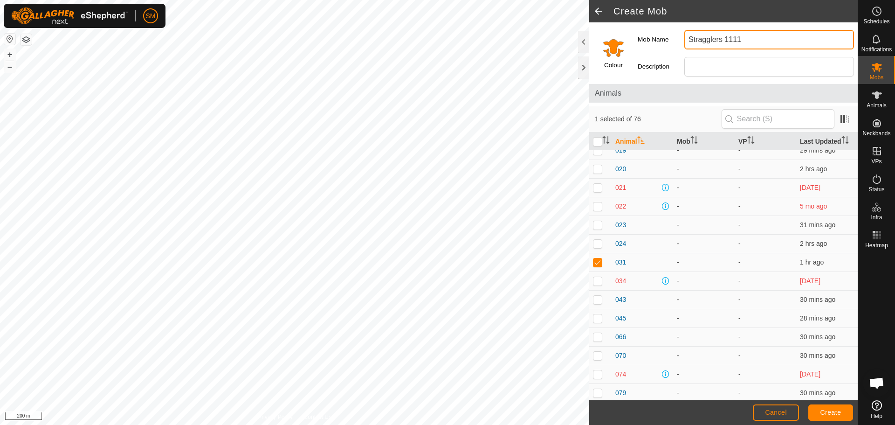
type input "Stragglers 1111"
click at [833, 410] on span "Create" at bounding box center [830, 411] width 21 height 7
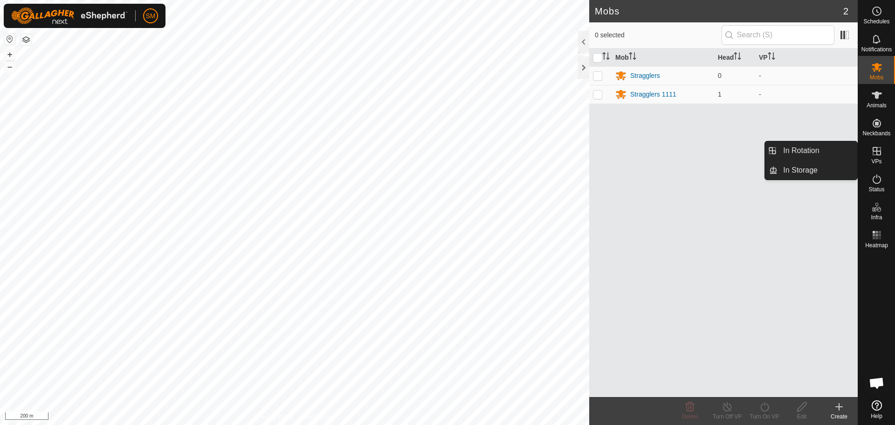
click at [876, 155] on icon at bounding box center [876, 150] width 11 height 11
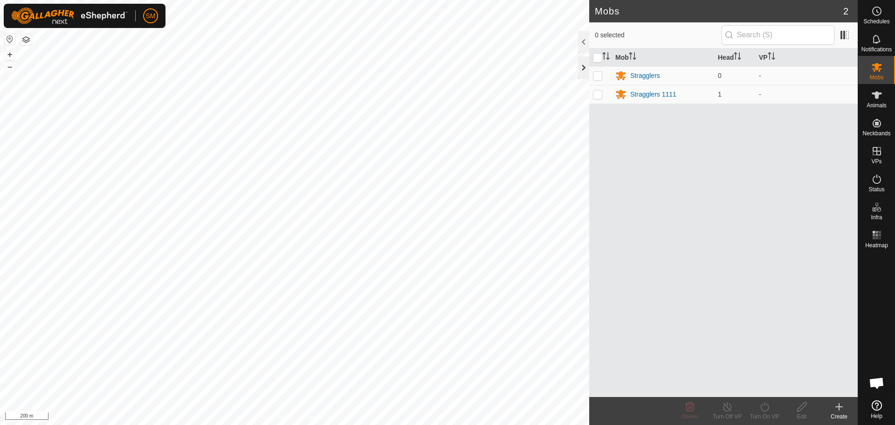
click at [584, 69] on div at bounding box center [583, 67] width 11 height 22
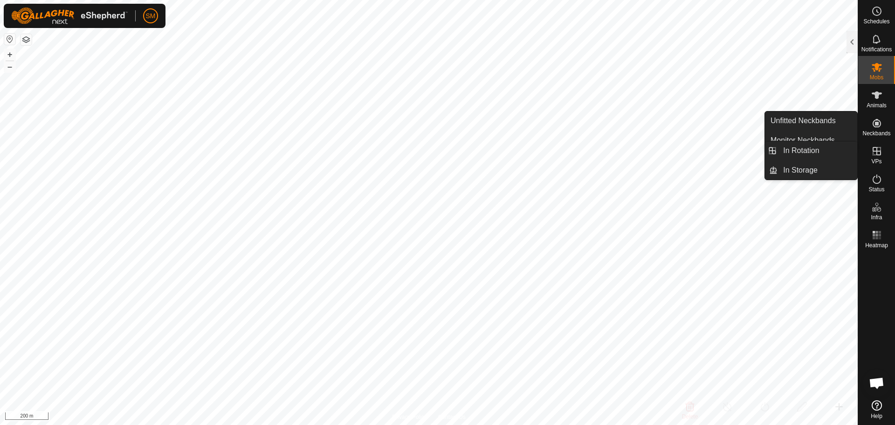
click at [878, 156] on icon at bounding box center [876, 150] width 11 height 11
click at [877, 153] on icon at bounding box center [876, 151] width 8 height 8
click at [871, 156] on icon at bounding box center [876, 150] width 11 height 11
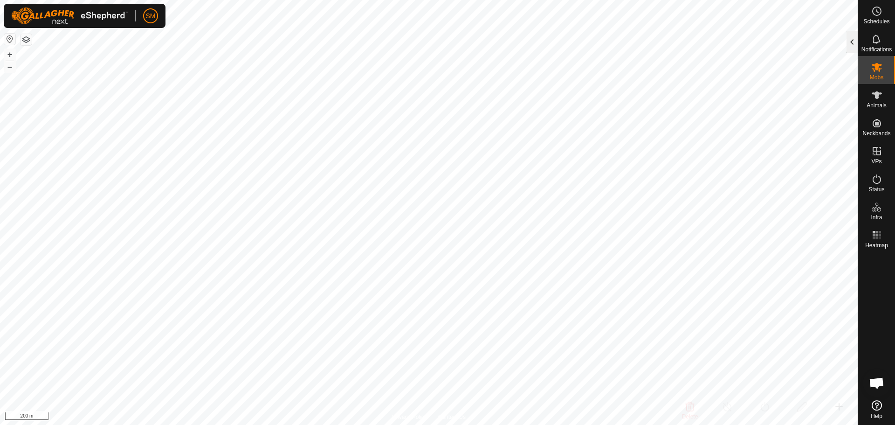
click at [851, 41] on div at bounding box center [851, 42] width 11 height 22
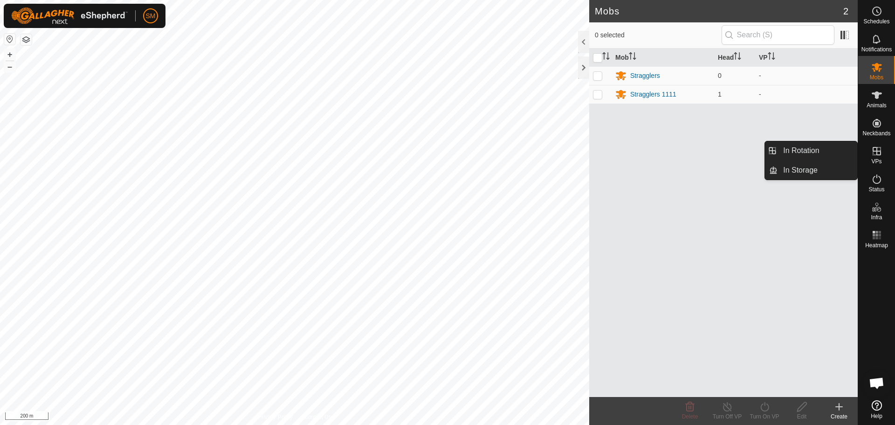
click at [877, 150] on icon at bounding box center [876, 151] width 8 height 8
click at [876, 155] on icon at bounding box center [876, 151] width 8 height 8
click at [881, 154] on icon at bounding box center [876, 150] width 11 height 11
click at [825, 154] on link "In Rotation" at bounding box center [817, 150] width 80 height 19
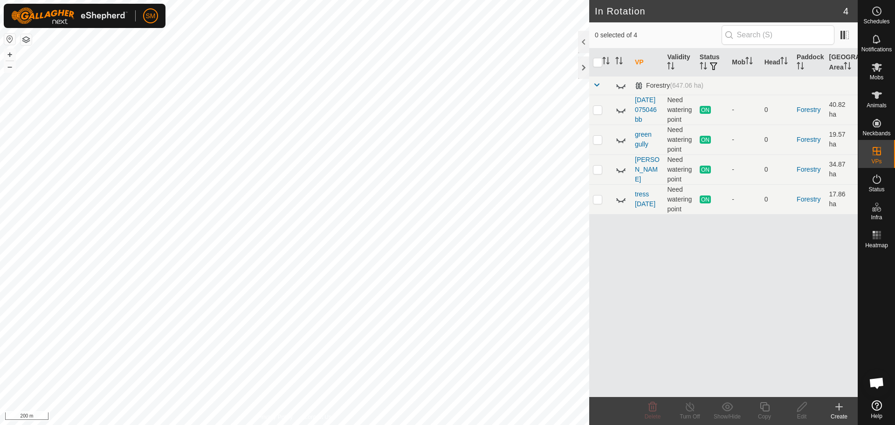
click at [844, 405] on icon at bounding box center [838, 406] width 11 height 11
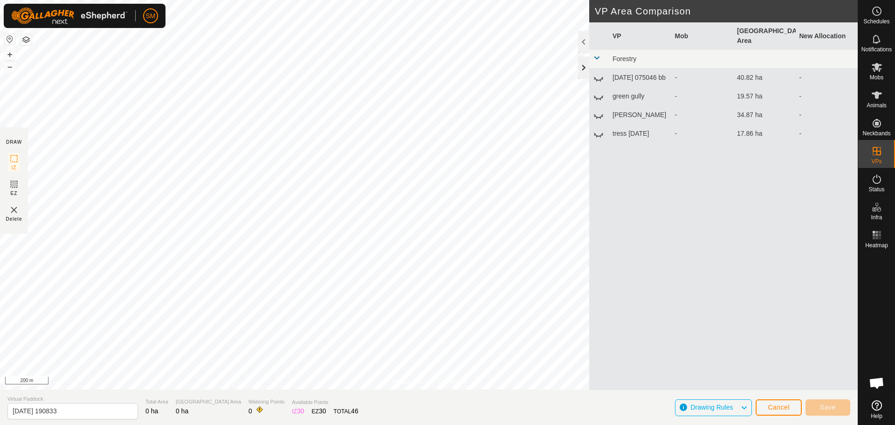
click at [581, 64] on div at bounding box center [583, 67] width 11 height 22
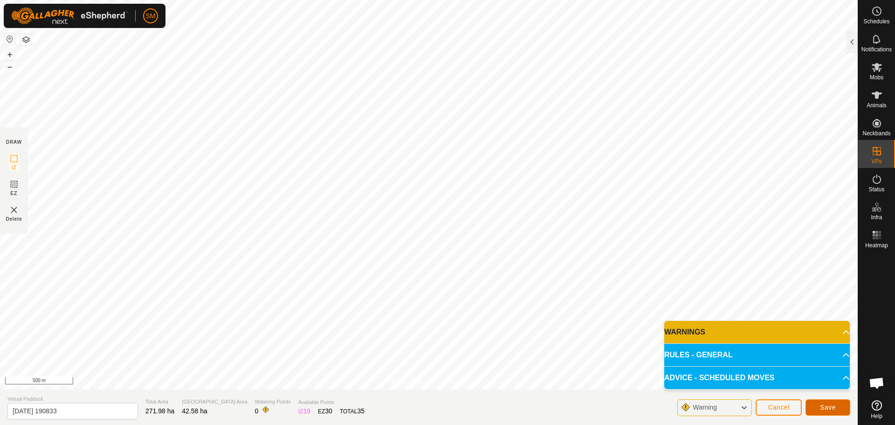
click at [825, 406] on span "Save" at bounding box center [828, 406] width 16 height 7
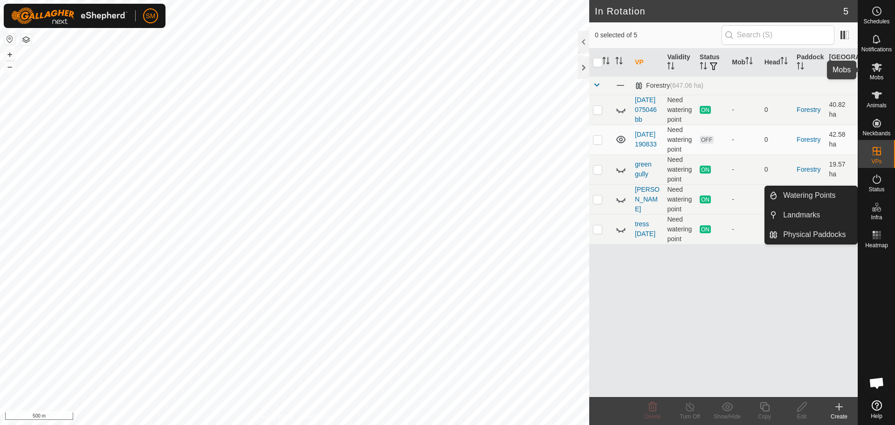
click at [877, 63] on icon at bounding box center [876, 67] width 10 height 9
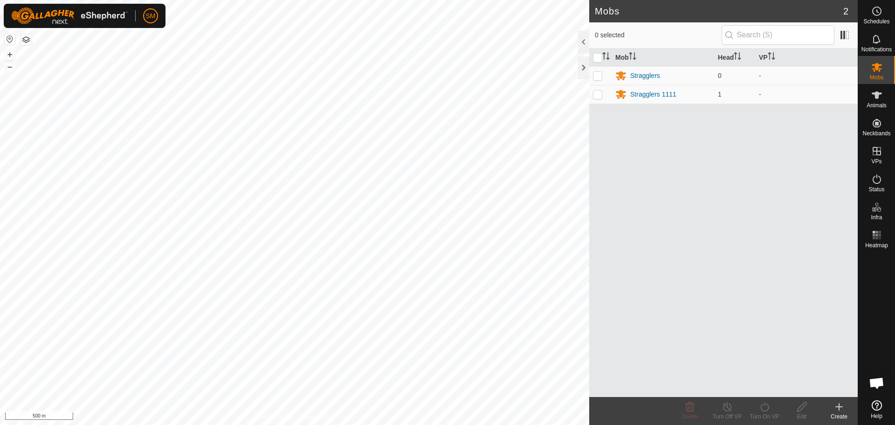
click at [876, 65] on icon at bounding box center [876, 67] width 10 height 9
click at [598, 74] on p-checkbox at bounding box center [597, 75] width 9 height 7
click at [596, 76] on p-checkbox at bounding box center [597, 75] width 9 height 7
checkbox input "false"
click at [597, 92] on p-checkbox at bounding box center [597, 93] width 9 height 7
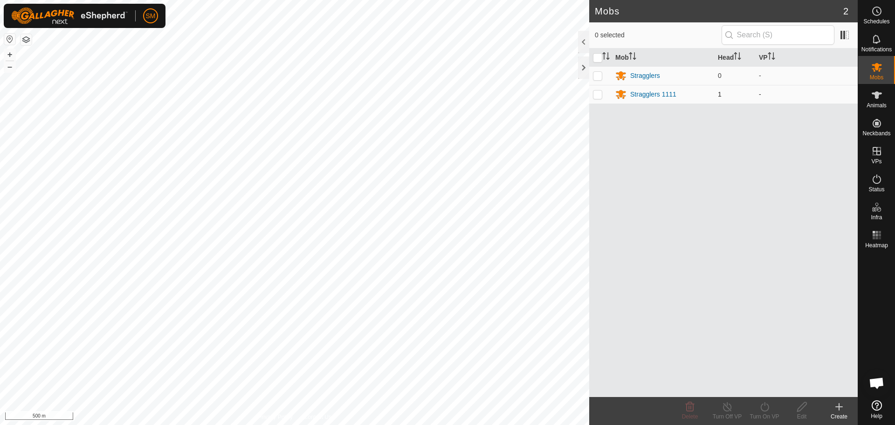
checkbox input "true"
click at [768, 407] on icon at bounding box center [764, 406] width 8 height 9
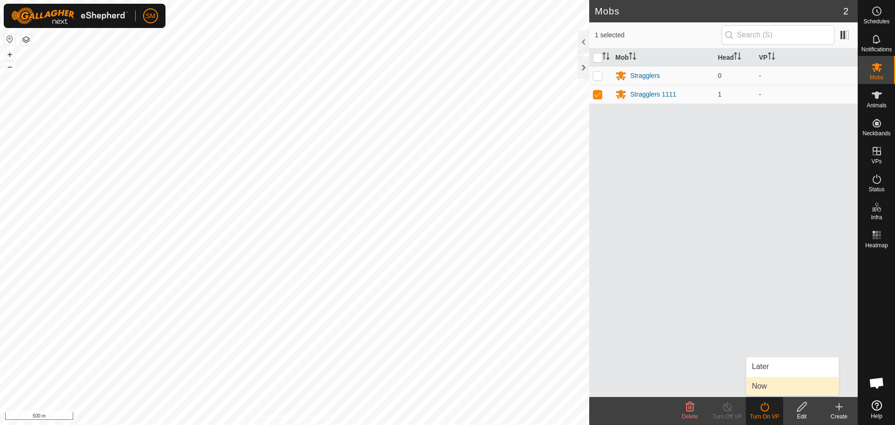
click at [771, 386] on link "Now" at bounding box center [792, 386] width 92 height 19
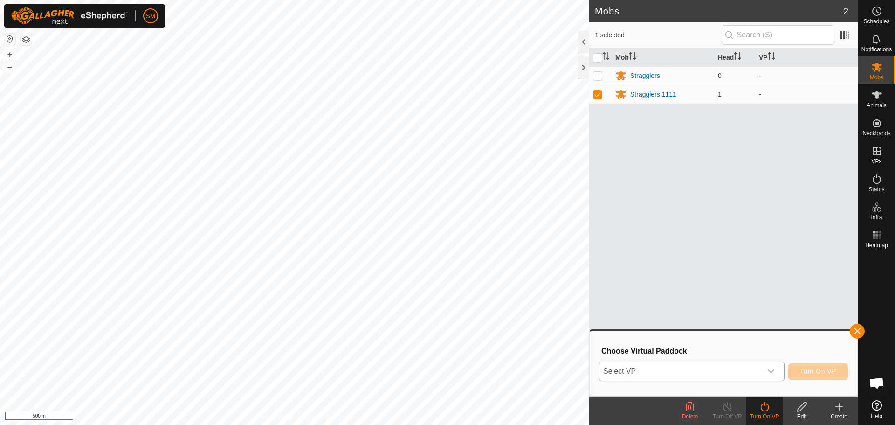
click at [773, 370] on icon "dropdown trigger" at bounding box center [771, 371] width 7 height 4
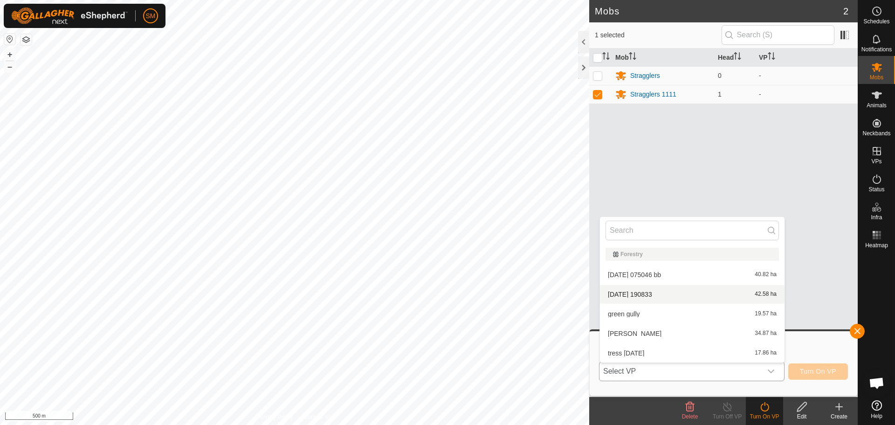
click at [684, 293] on li "[DATE] 190833 42.58 ha" at bounding box center [692, 294] width 185 height 19
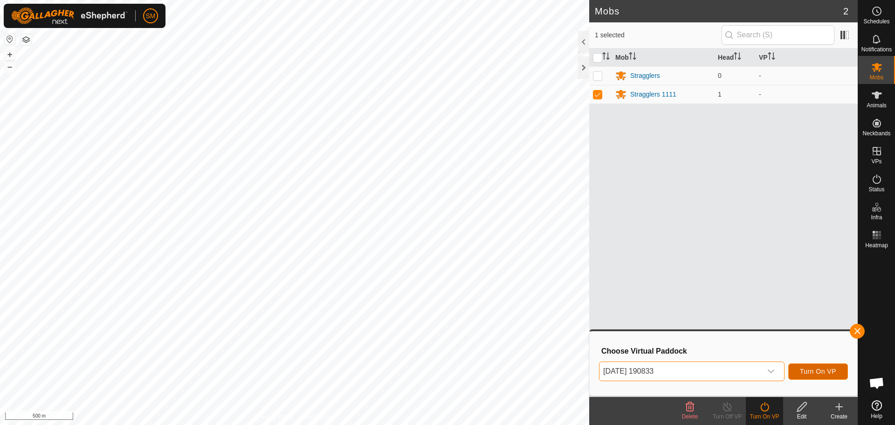
click at [818, 370] on span "Turn On VP" at bounding box center [818, 370] width 36 height 7
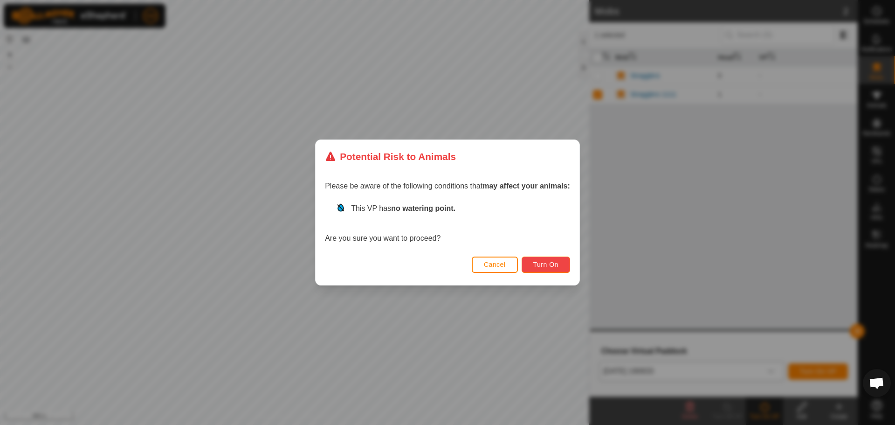
click at [553, 262] on span "Turn On" at bounding box center [545, 264] width 25 height 7
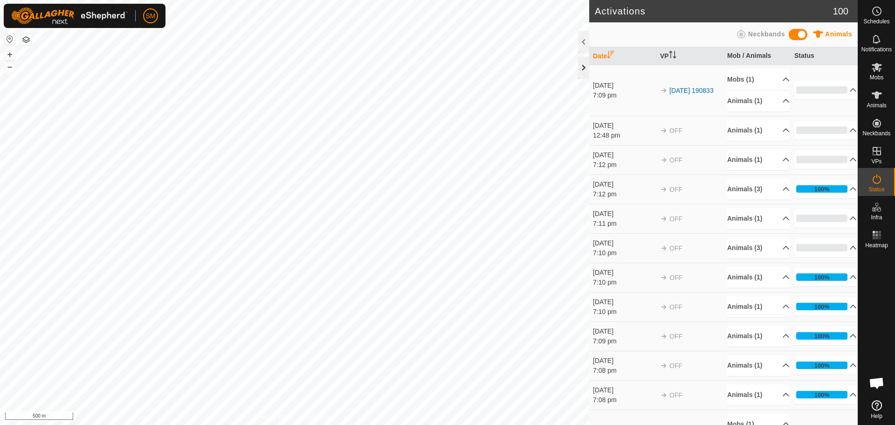
click at [585, 66] on div at bounding box center [583, 67] width 11 height 22
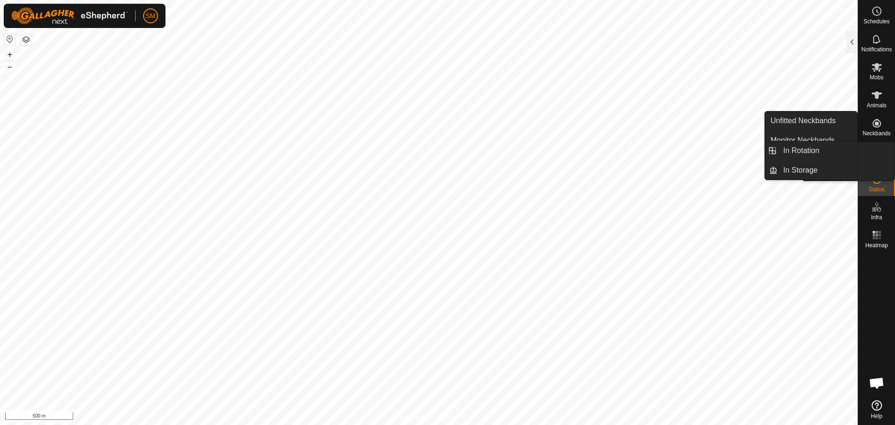
click at [873, 154] on icon at bounding box center [876, 150] width 11 height 11
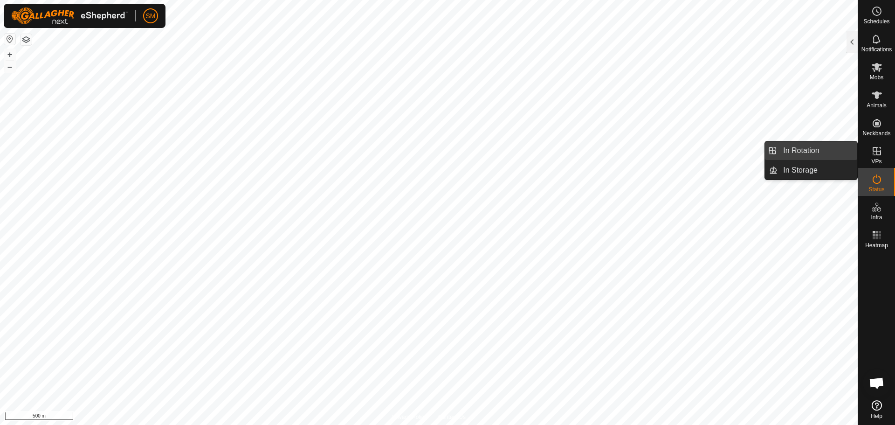
drag, startPoint x: 847, startPoint y: 151, endPoint x: 827, endPoint y: 149, distance: 20.6
click at [827, 149] on link "In Rotation" at bounding box center [817, 150] width 80 height 19
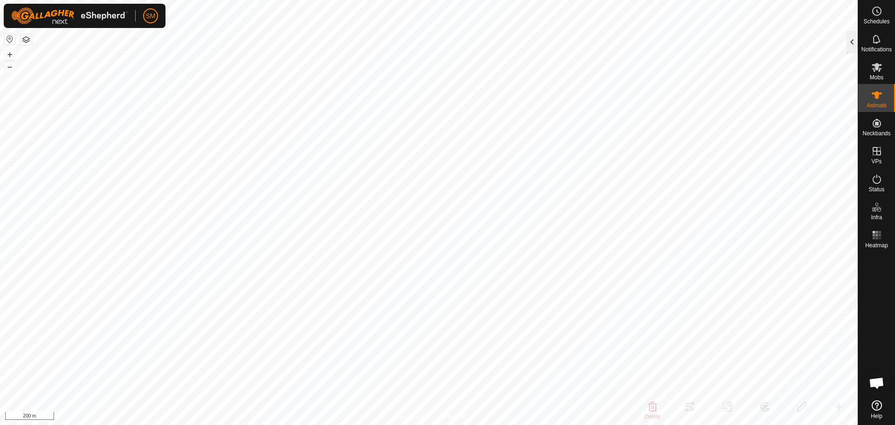
click at [850, 39] on div at bounding box center [851, 42] width 11 height 22
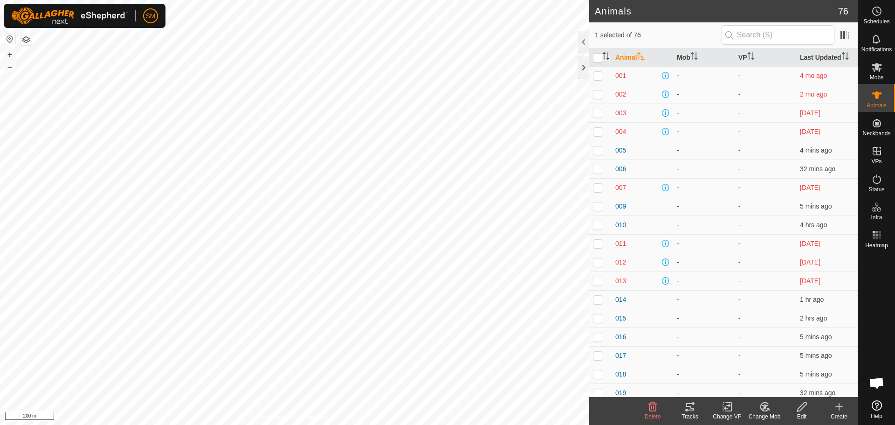
click at [605, 55] on icon "Activate to sort" at bounding box center [605, 55] width 7 height 7
click at [584, 69] on div at bounding box center [583, 67] width 11 height 22
